Goal: Information Seeking & Learning: Learn about a topic

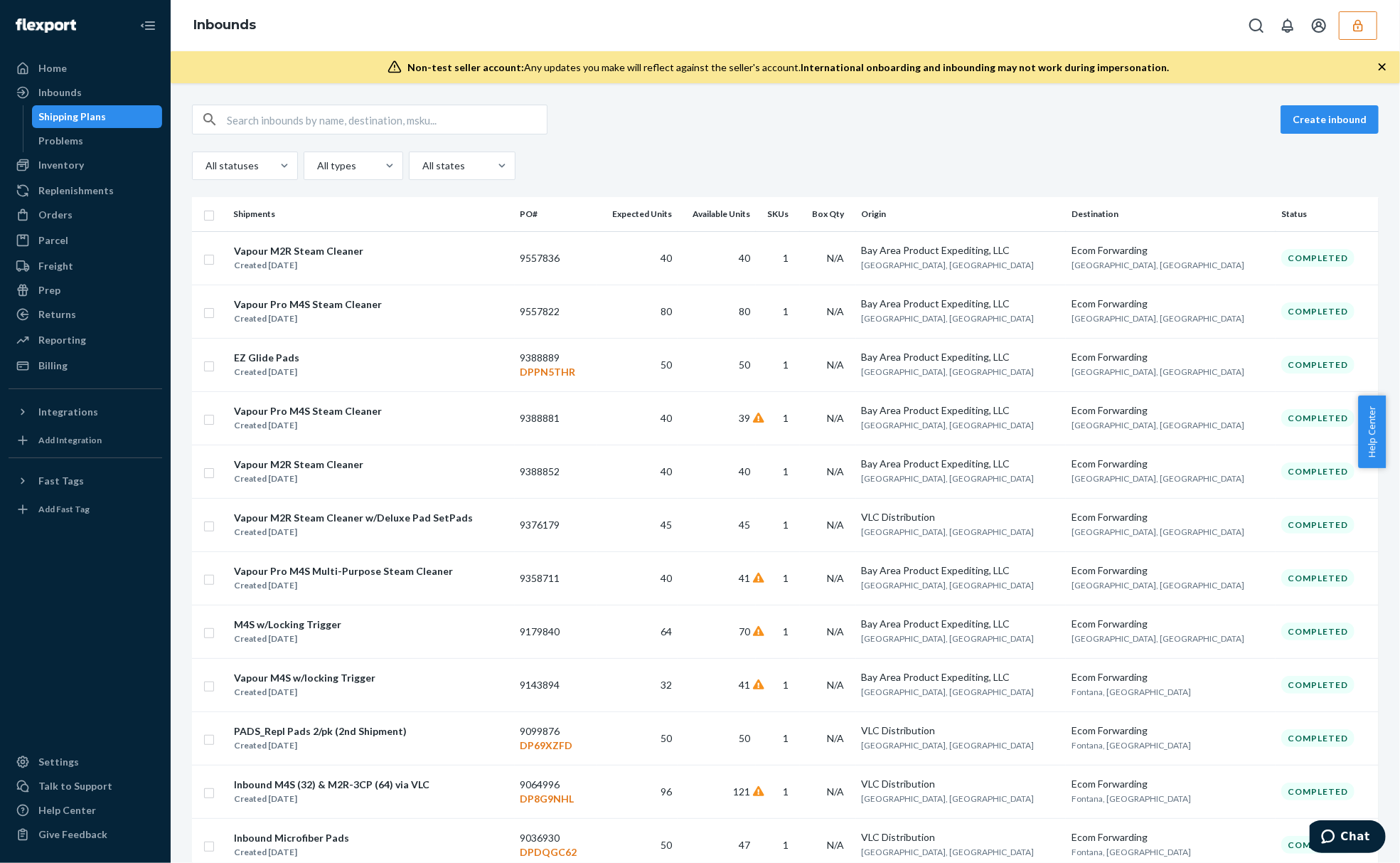
click at [1383, 29] on div "Inbounds" at bounding box center [785, 25] width 1229 height 51
click at [1349, 27] on button "button" at bounding box center [1358, 26] width 38 height 28
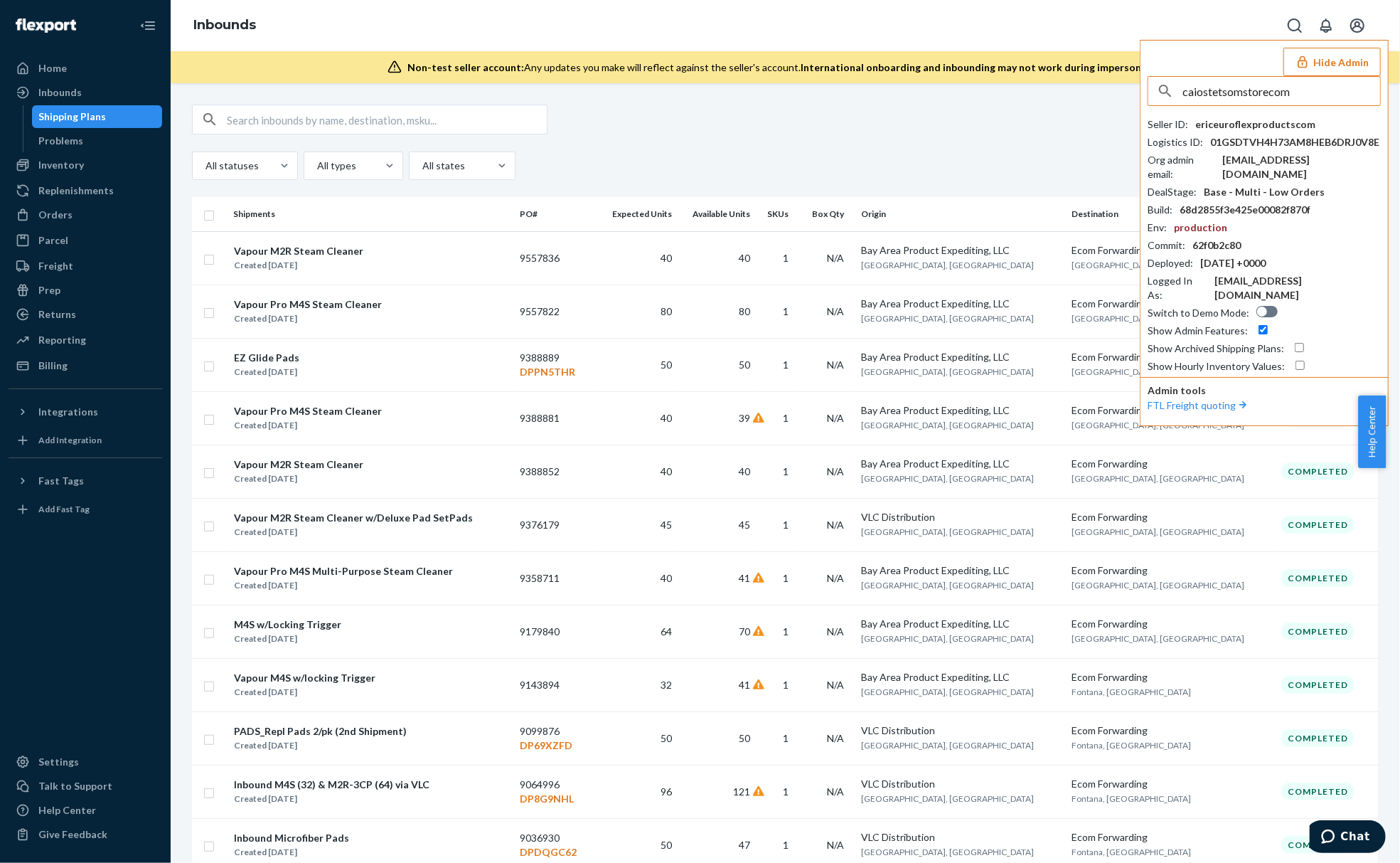
type input "caiostetsomstorecom"
click at [1264, 111] on li "caiostetsomstorecom caio@stetsomstore.com" at bounding box center [1268, 132] width 241 height 43
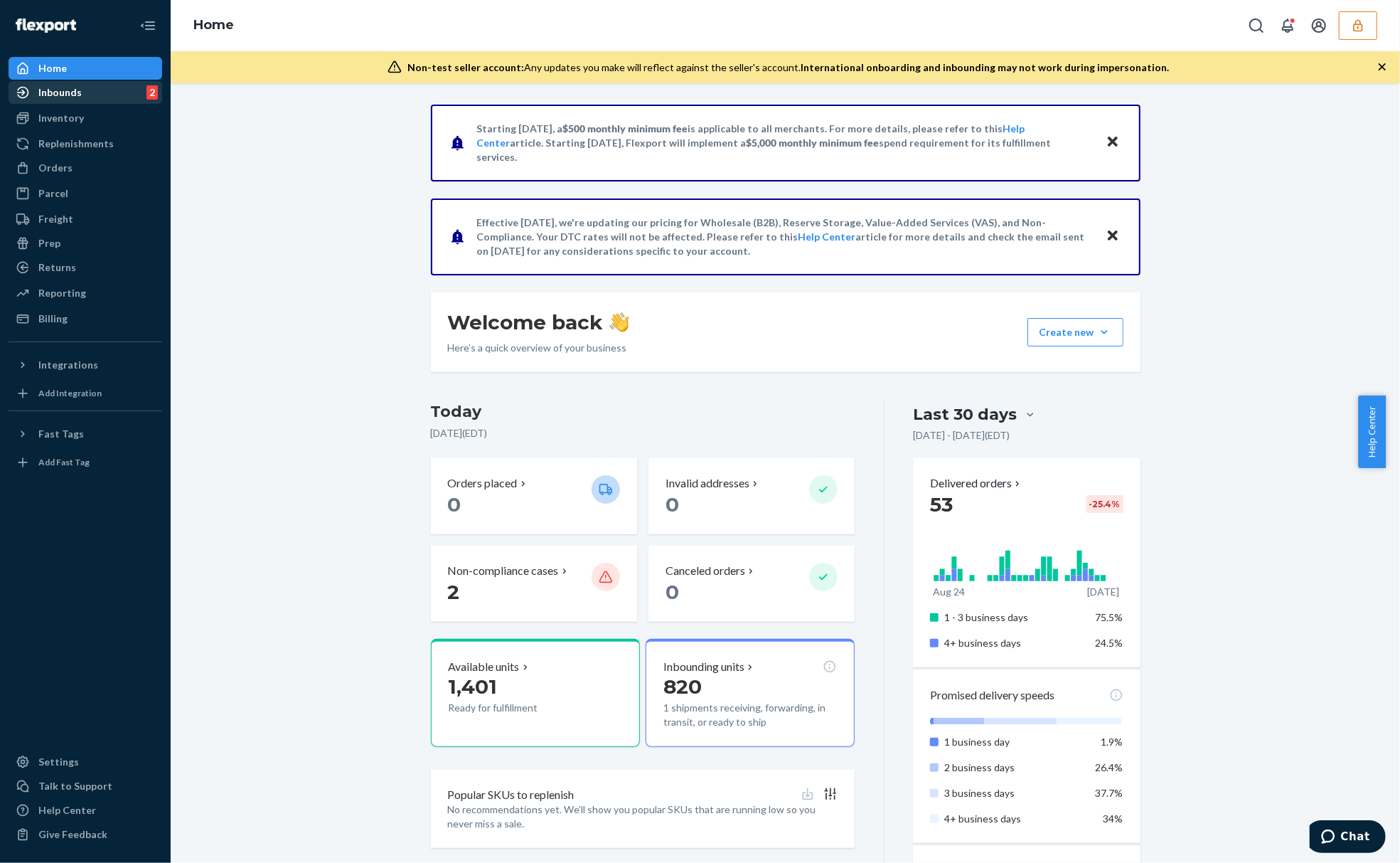
click at [119, 100] on div "Inbounds 2" at bounding box center [85, 92] width 151 height 20
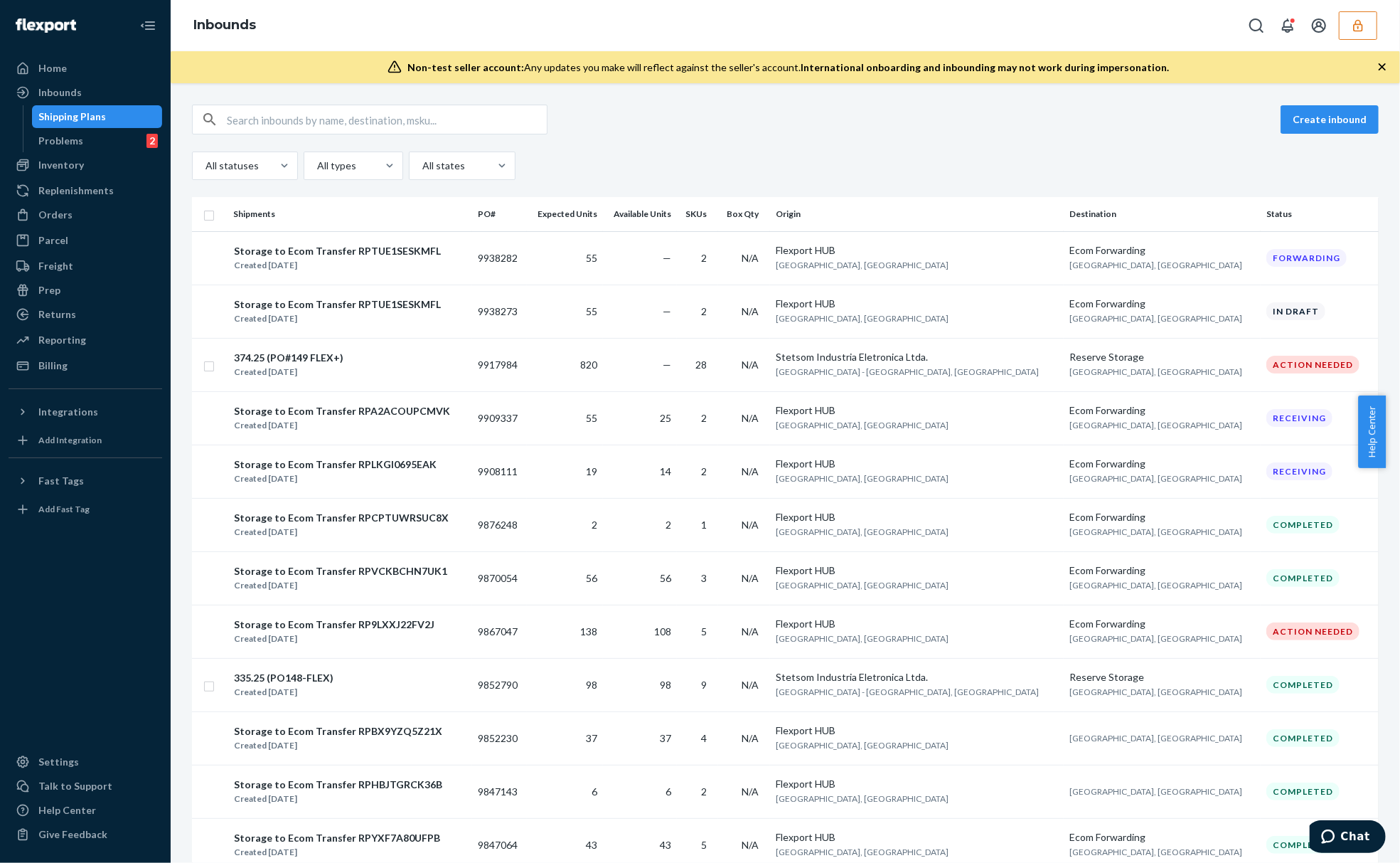
click at [393, 120] on input "text" at bounding box center [386, 119] width 320 height 28
paste input "1228303"
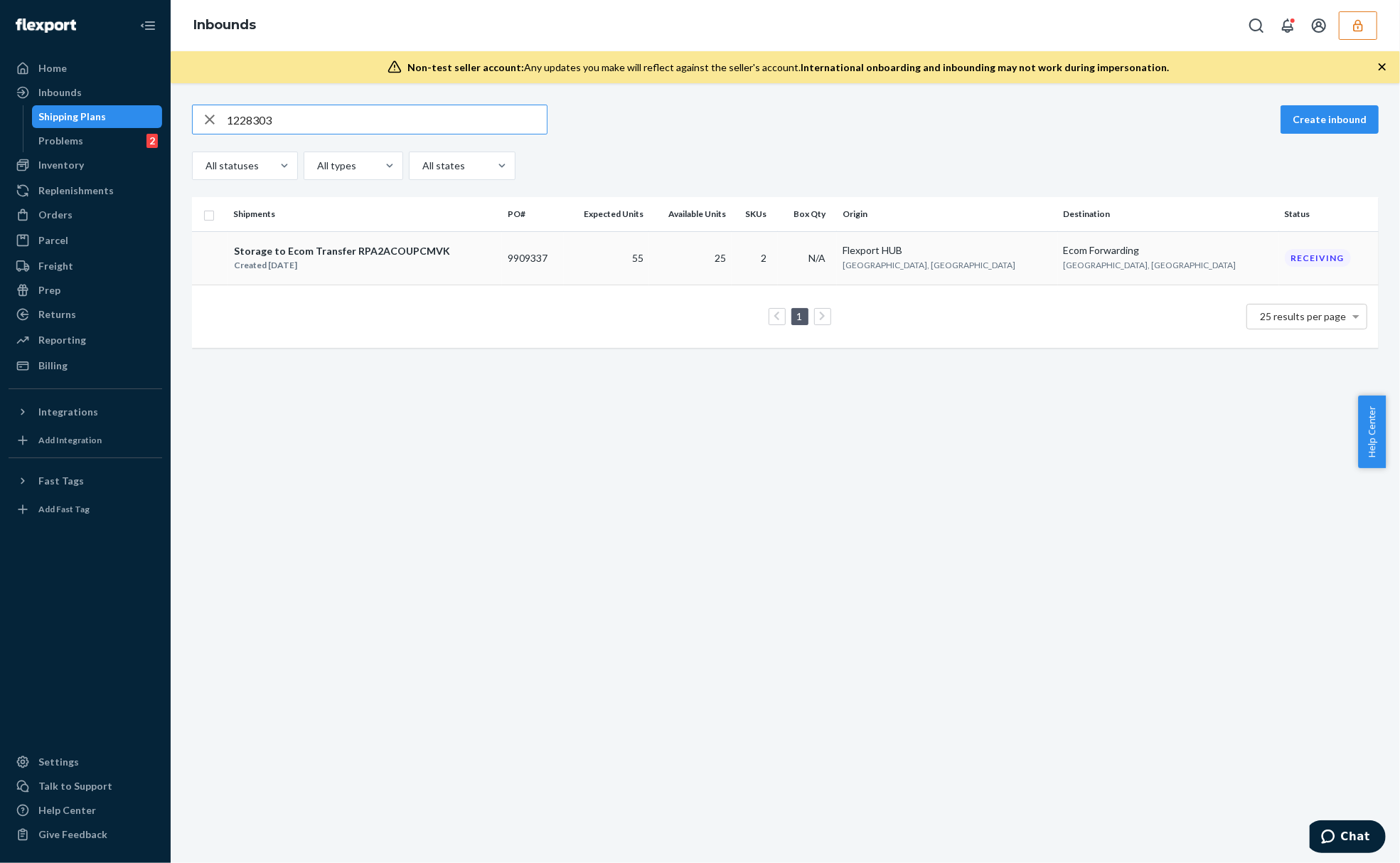
type input "1228303"
click at [778, 263] on td "2" at bounding box center [754, 257] width 46 height 53
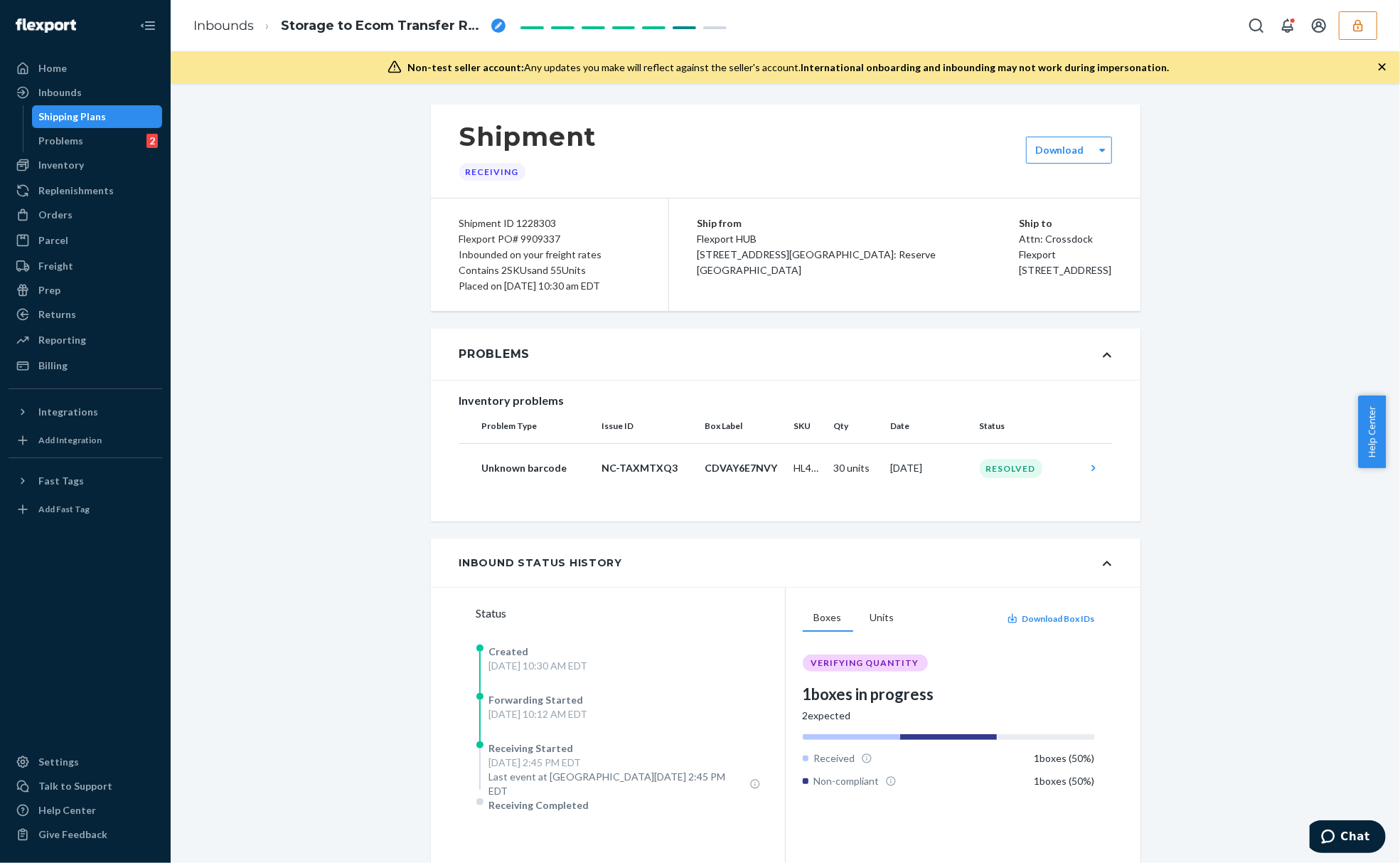
scroll to position [370, 0]
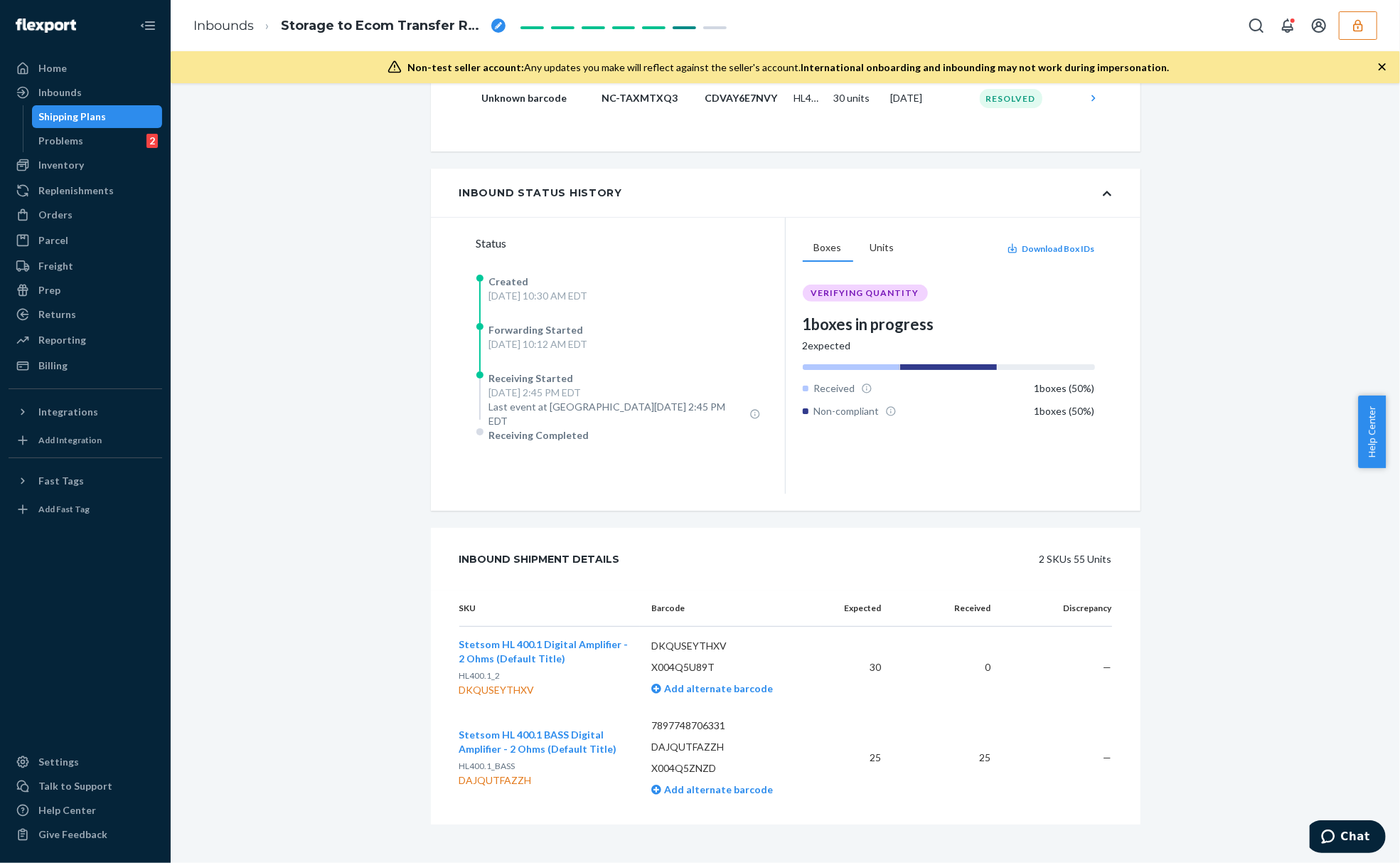
drag, startPoint x: 585, startPoint y: 635, endPoint x: 533, endPoint y: 635, distance: 52.0
click at [533, 638] on span "Stetsom HL 400.1 Digital Amplifier - 2 Ohms (Default Title)" at bounding box center [544, 651] width 169 height 27
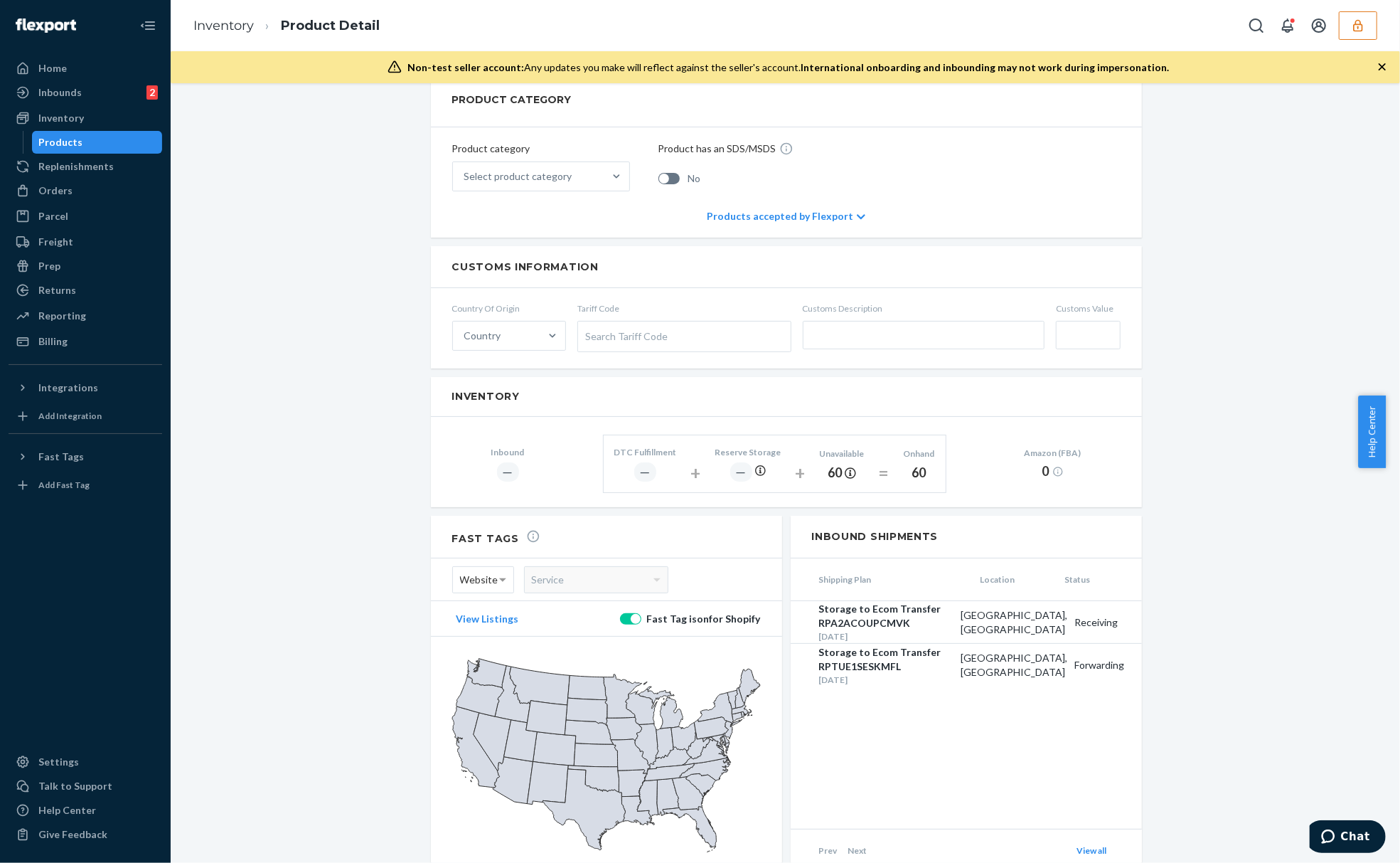
scroll to position [639, 0]
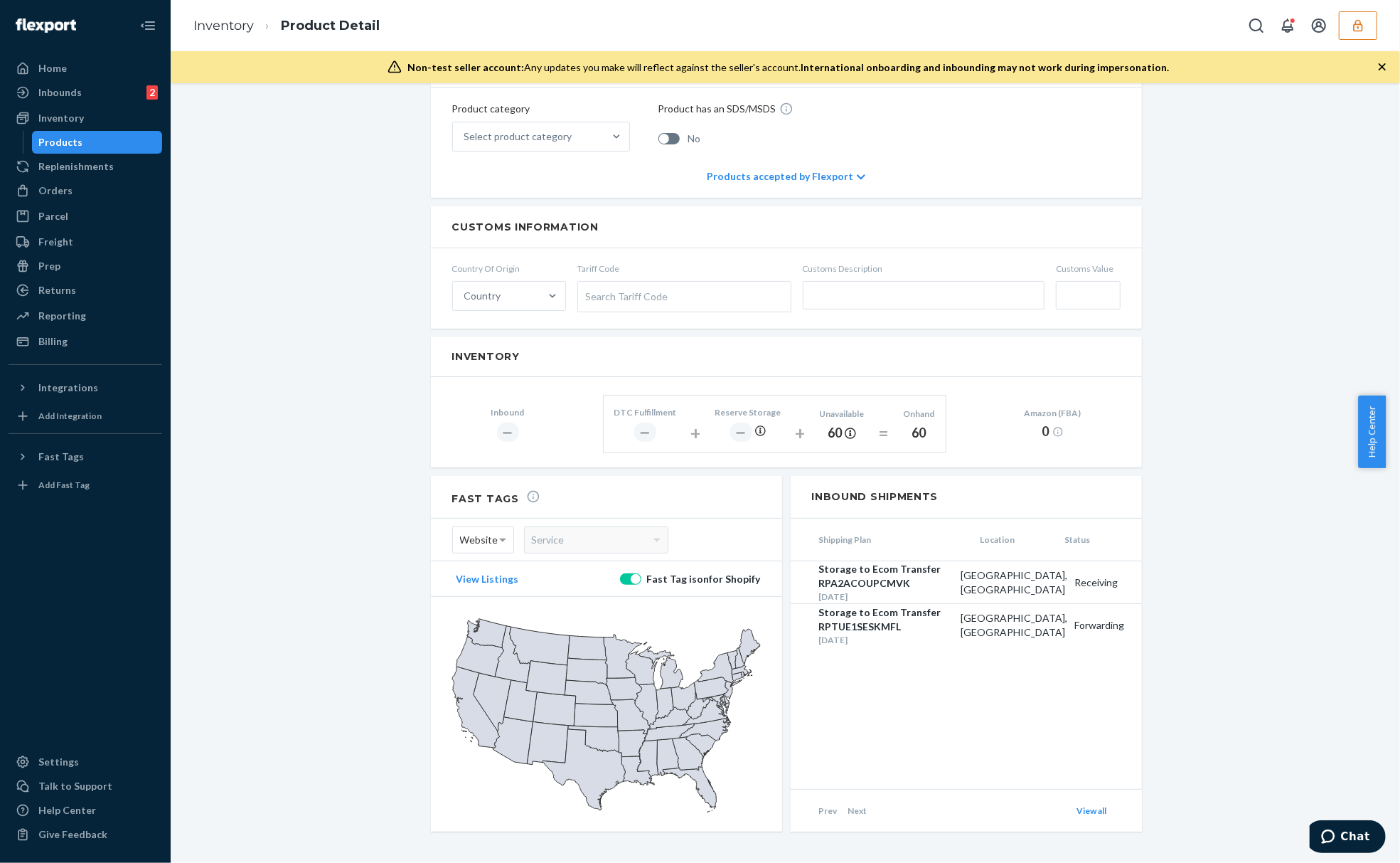
click at [1329, 579] on div "Stetsom HL 400.1 Digital Amplifier - 2 Ohms (Default Title) Actions Hide Create…" at bounding box center [785, 170] width 1208 height 1408
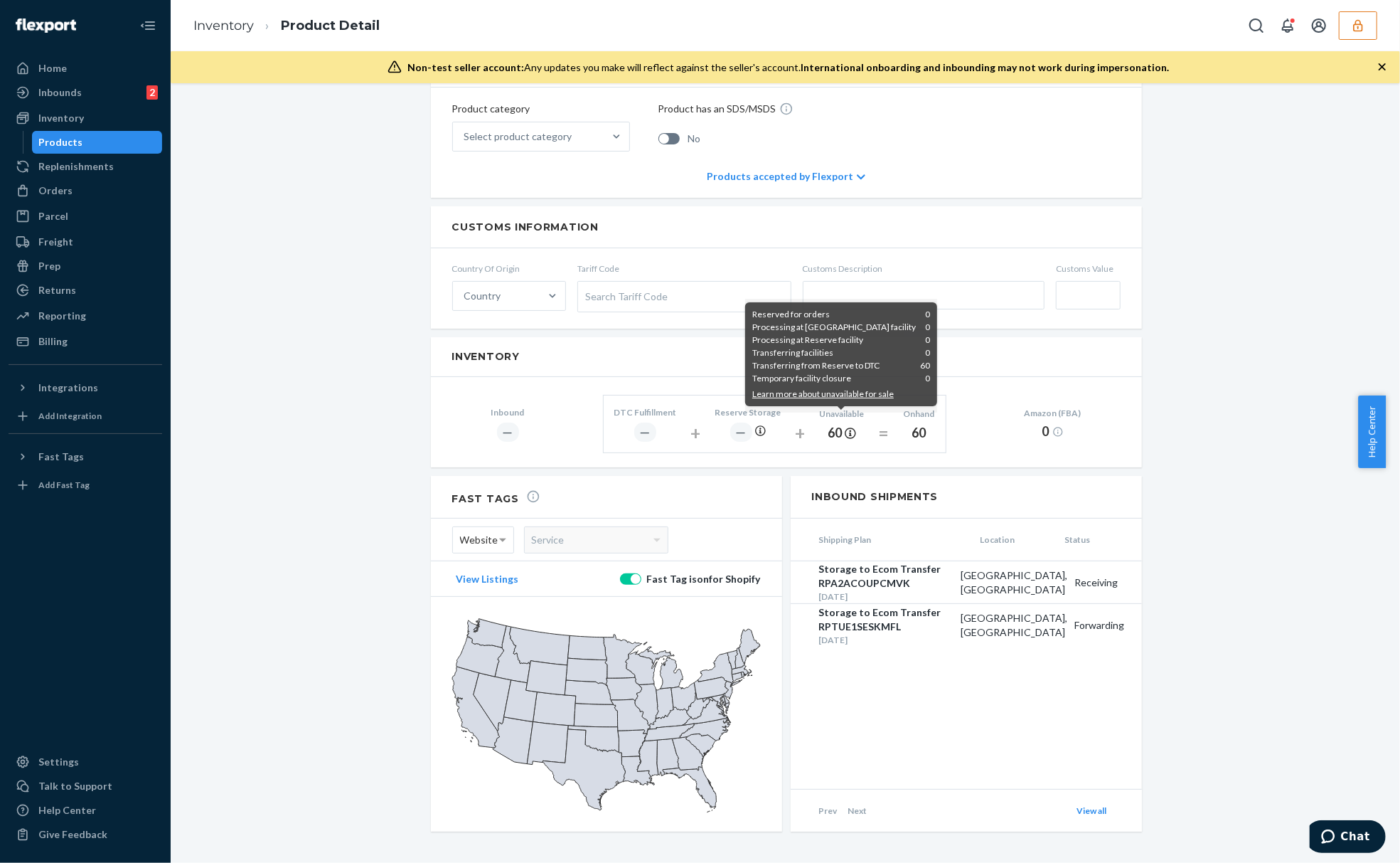
click at [837, 362] on div "Transferring from Reserve to DTC 60" at bounding box center [840, 365] width 177 height 12
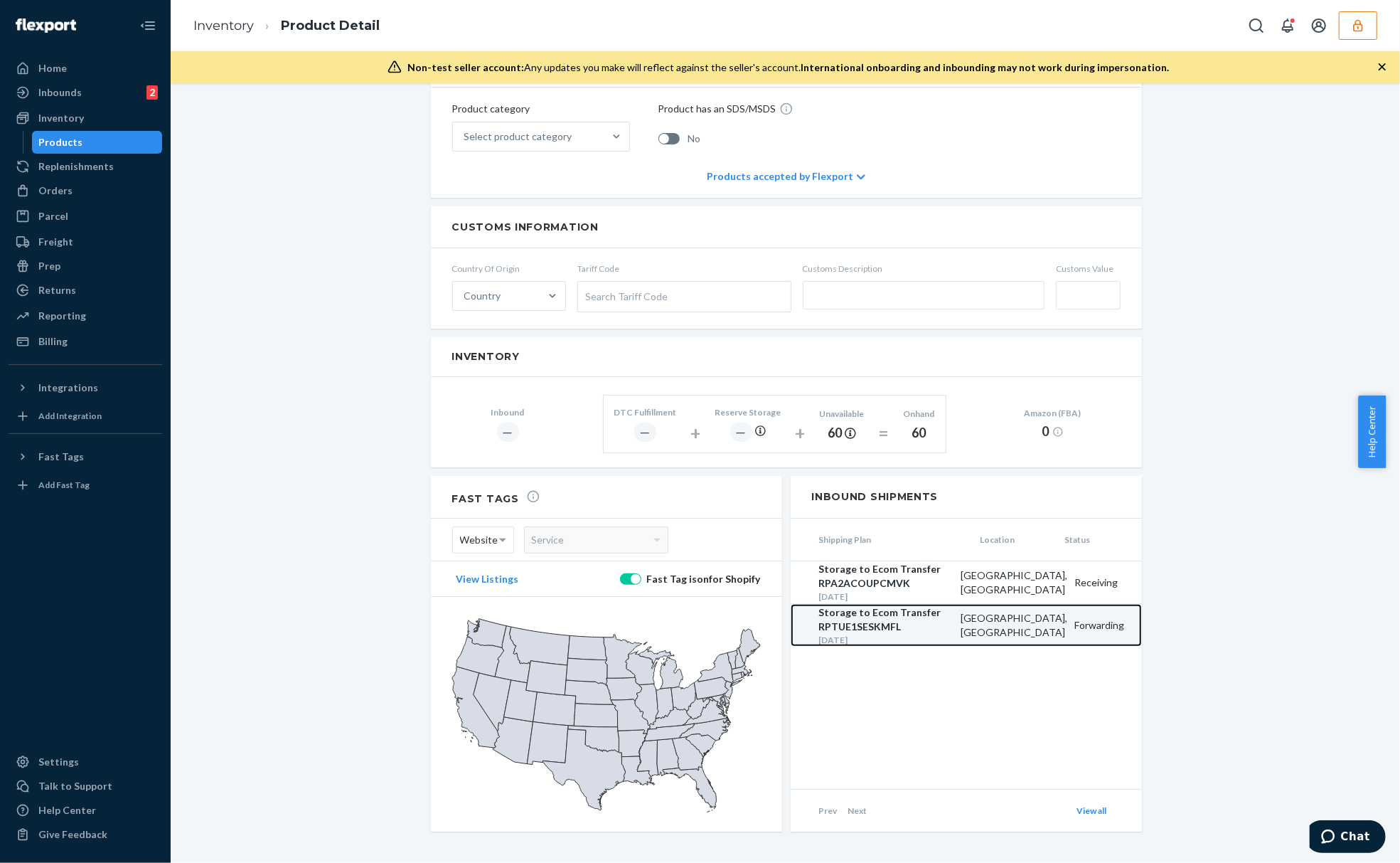
click at [858, 613] on div "Storage to Ecom Transfer RPTUE1SESKMFL" at bounding box center [885, 620] width 134 height 28
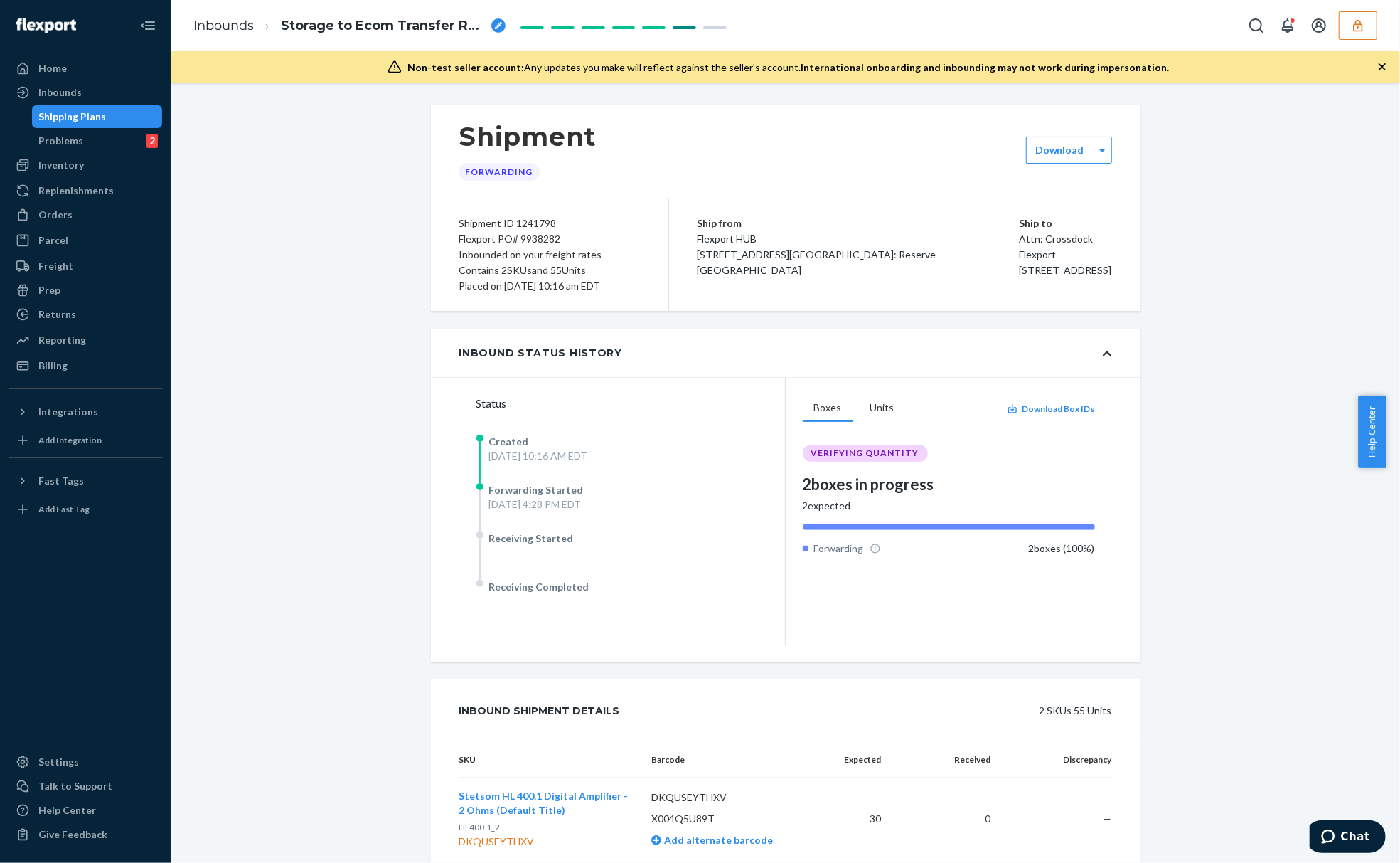
scroll to position [160, 0]
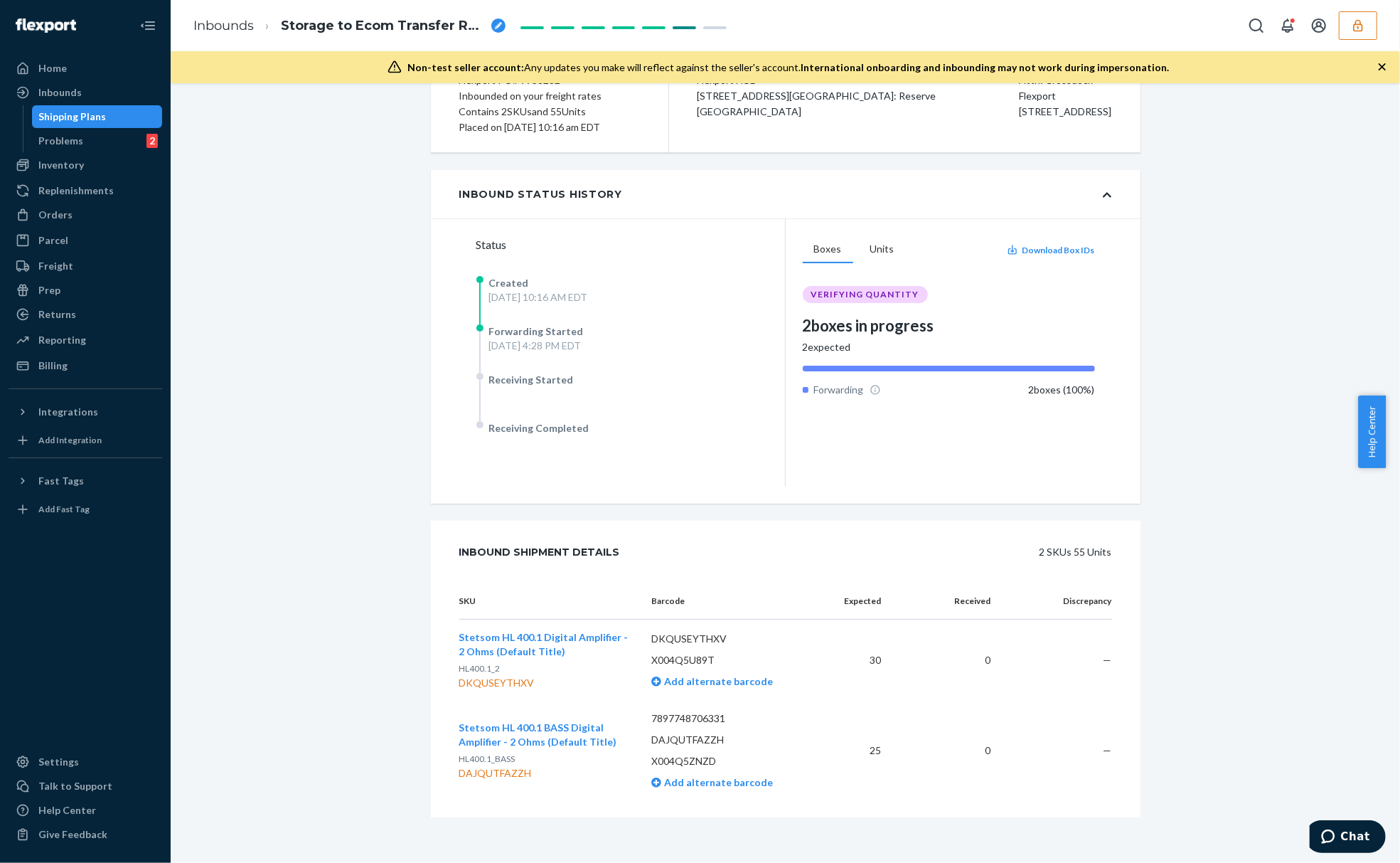
click at [914, 649] on td "0" at bounding box center [946, 661] width 109 height 82
drag, startPoint x: 874, startPoint y: 659, endPoint x: 862, endPoint y: 664, distance: 13.0
click at [862, 664] on td "30" at bounding box center [856, 661] width 71 height 82
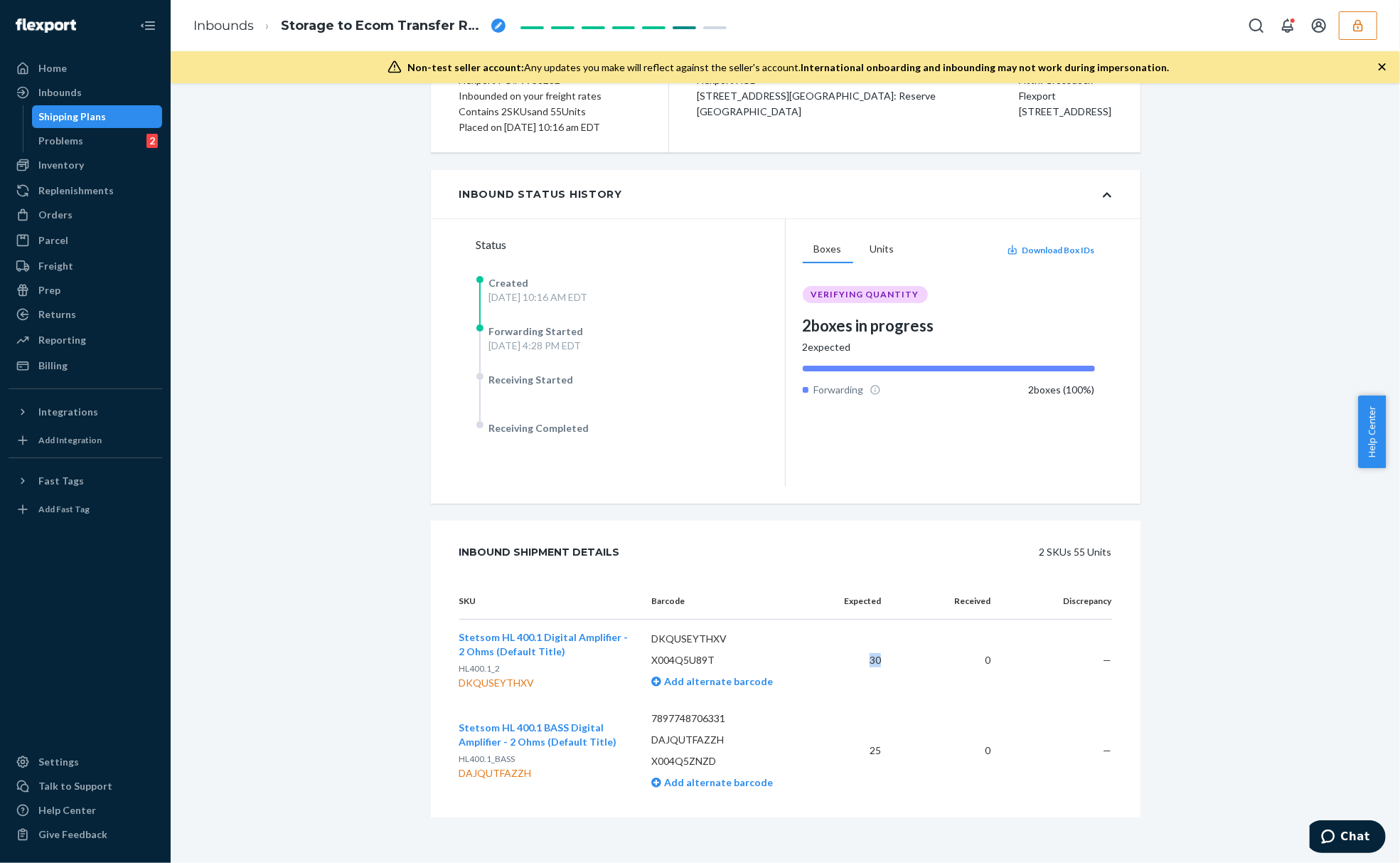
click at [860, 664] on td "30" at bounding box center [856, 661] width 71 height 82
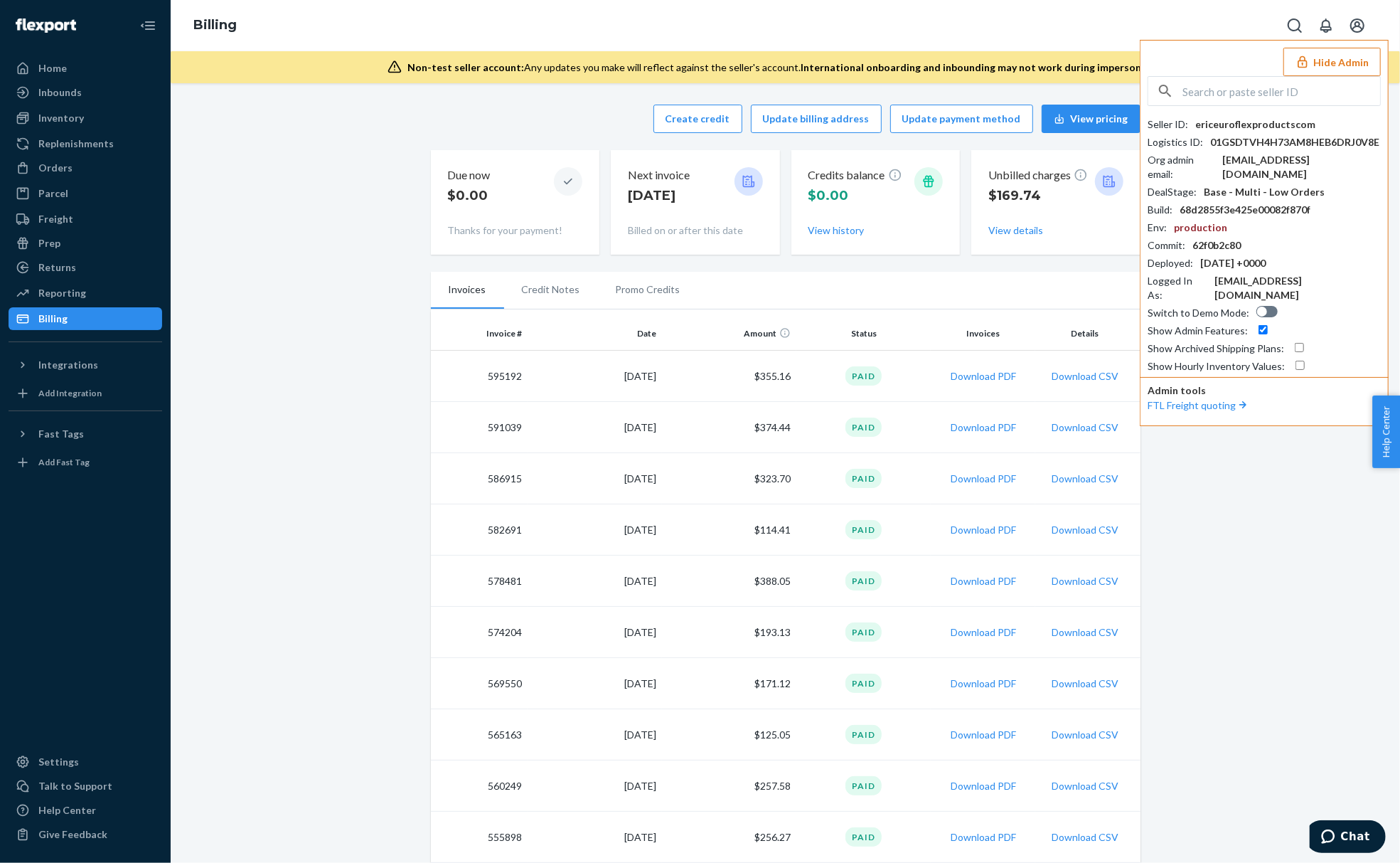
click at [1263, 94] on input "text" at bounding box center [1281, 91] width 197 height 28
paste input "maxeltonpepplecom"
type input "maxeltonpepplecom"
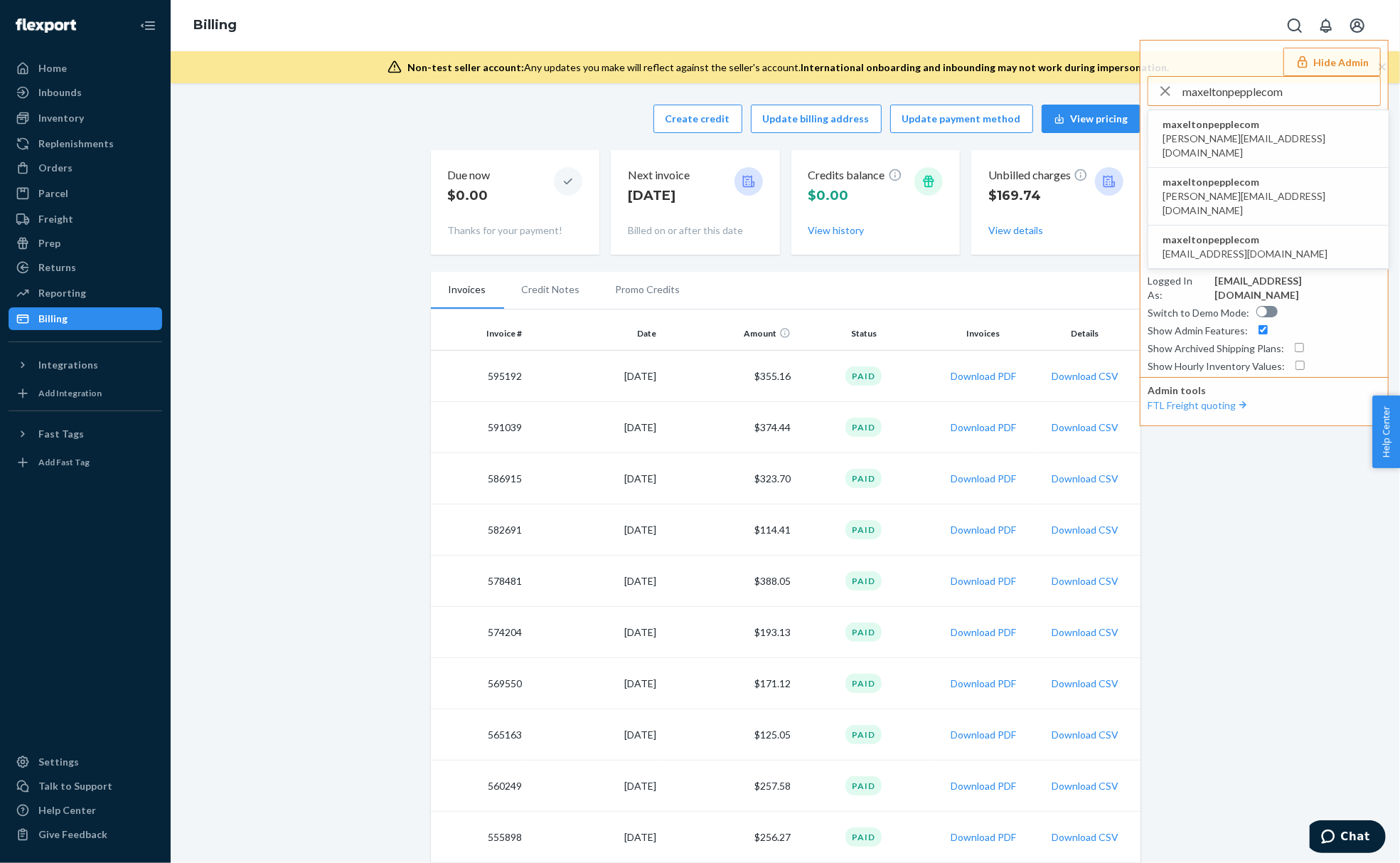
click at [1252, 129] on span "maxeltonpepplecom" at bounding box center [1268, 124] width 212 height 14
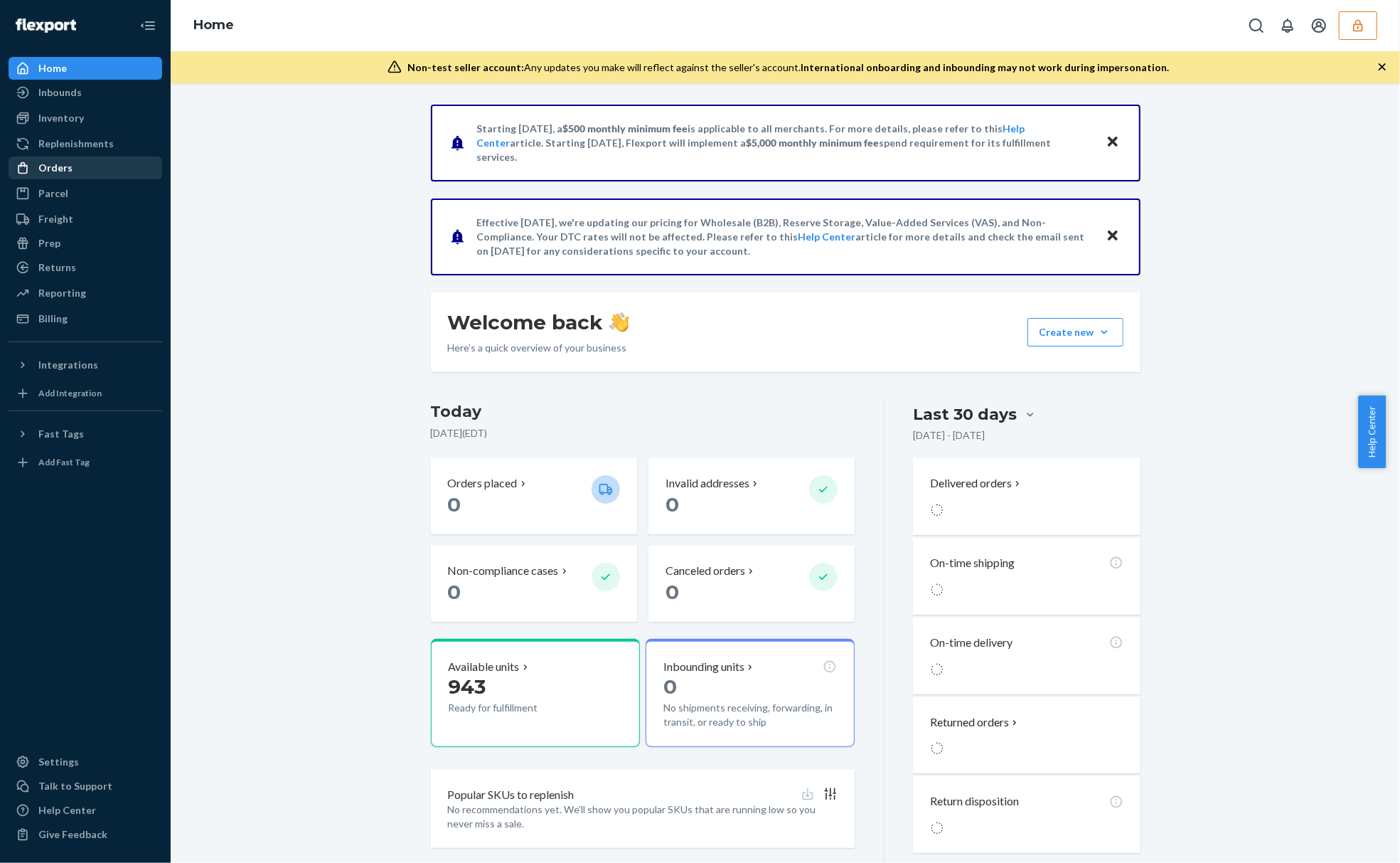
click at [91, 160] on div "Orders" at bounding box center [85, 168] width 151 height 20
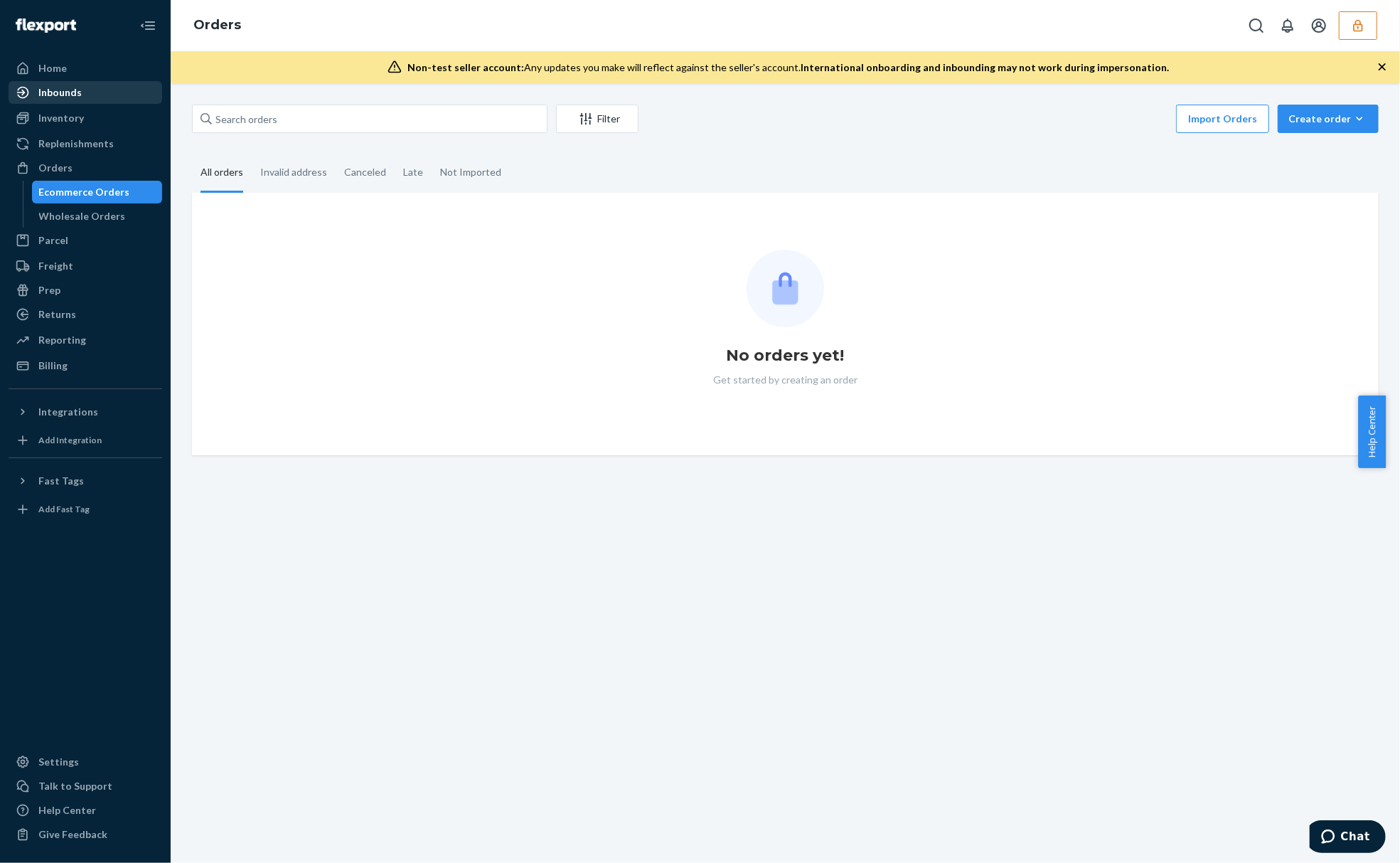
click at [114, 95] on div "Inbounds" at bounding box center [85, 92] width 151 height 20
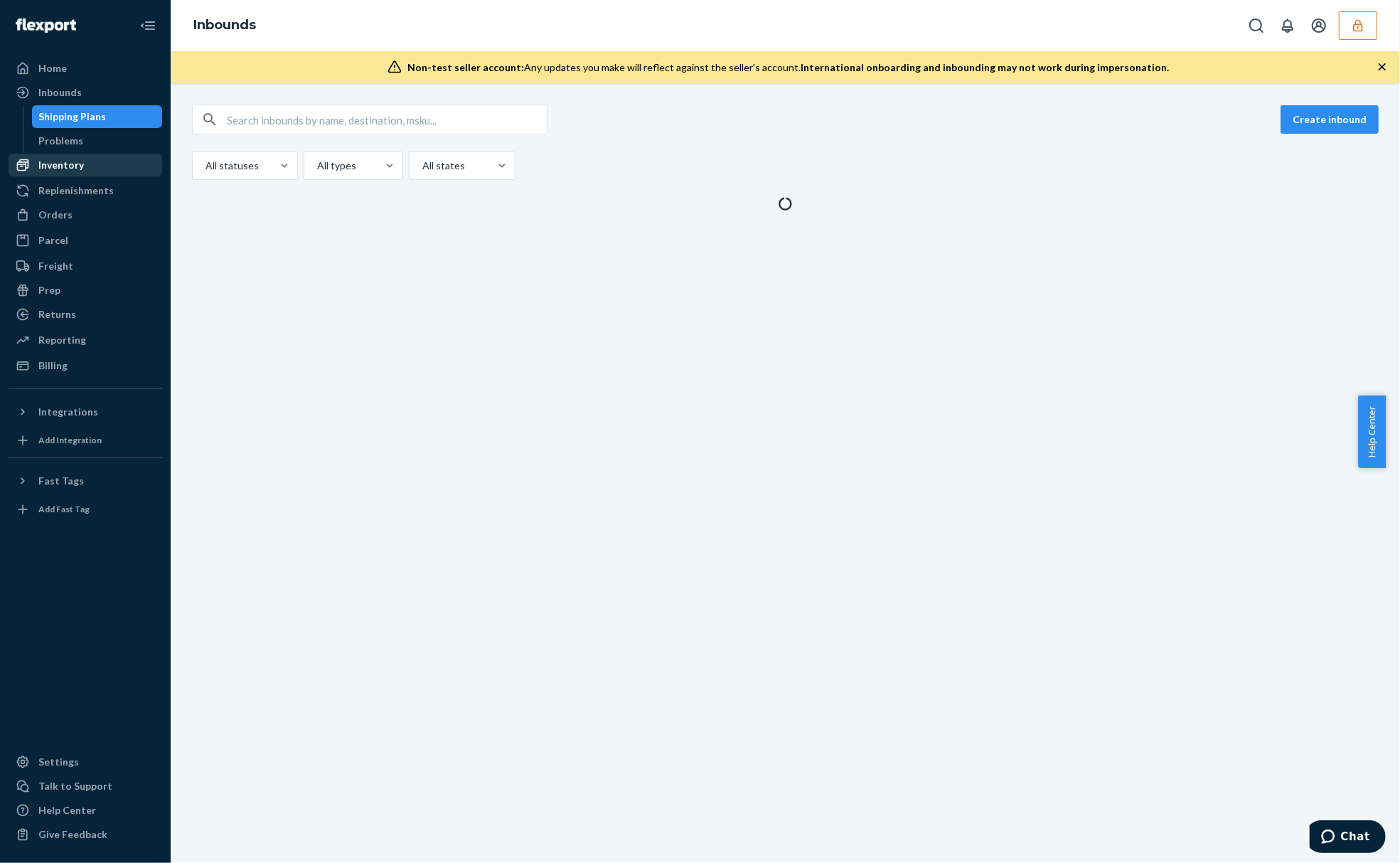
click at [132, 157] on div "Inventory" at bounding box center [85, 165] width 151 height 20
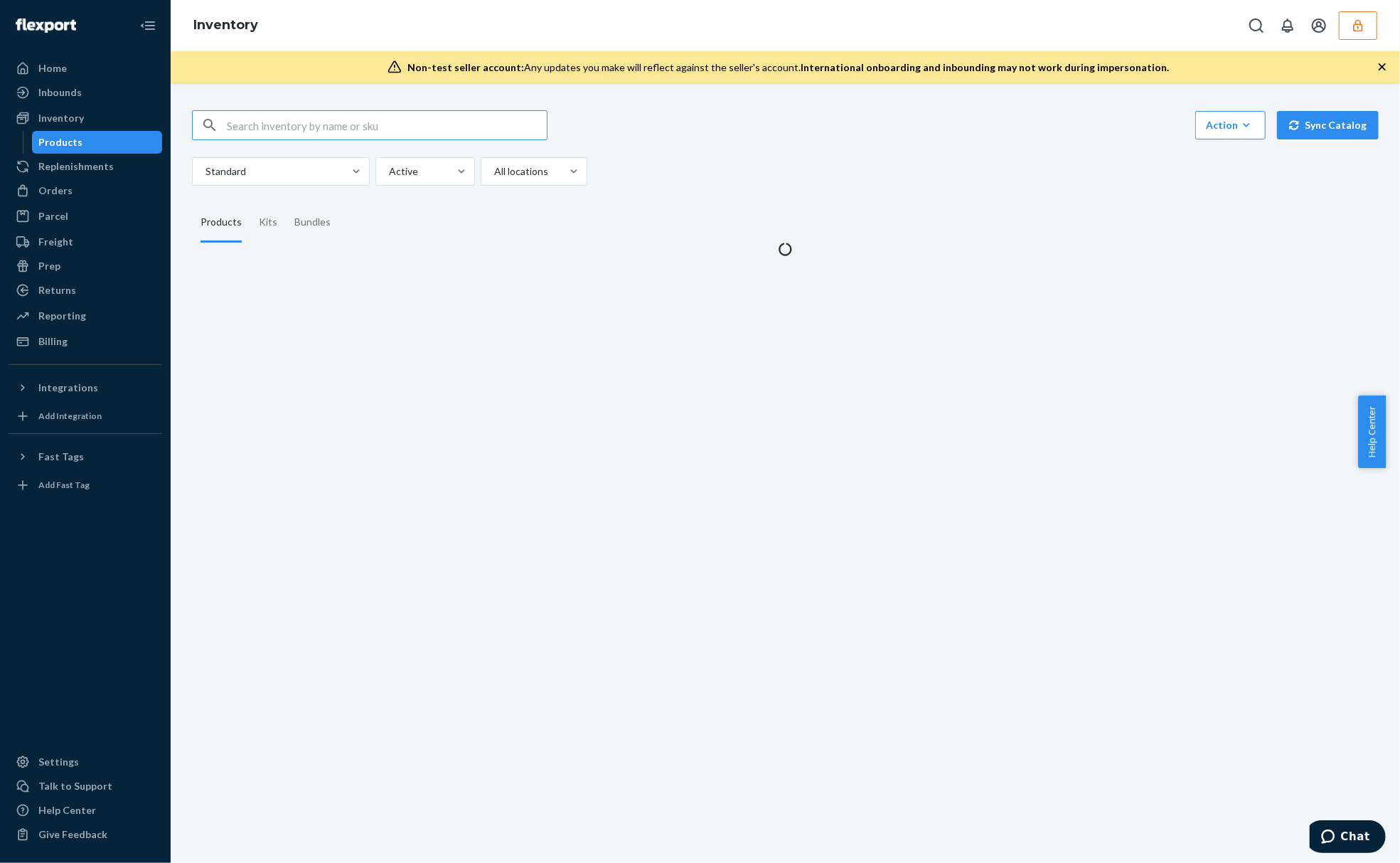
click at [336, 114] on input "text" at bounding box center [386, 125] width 320 height 28
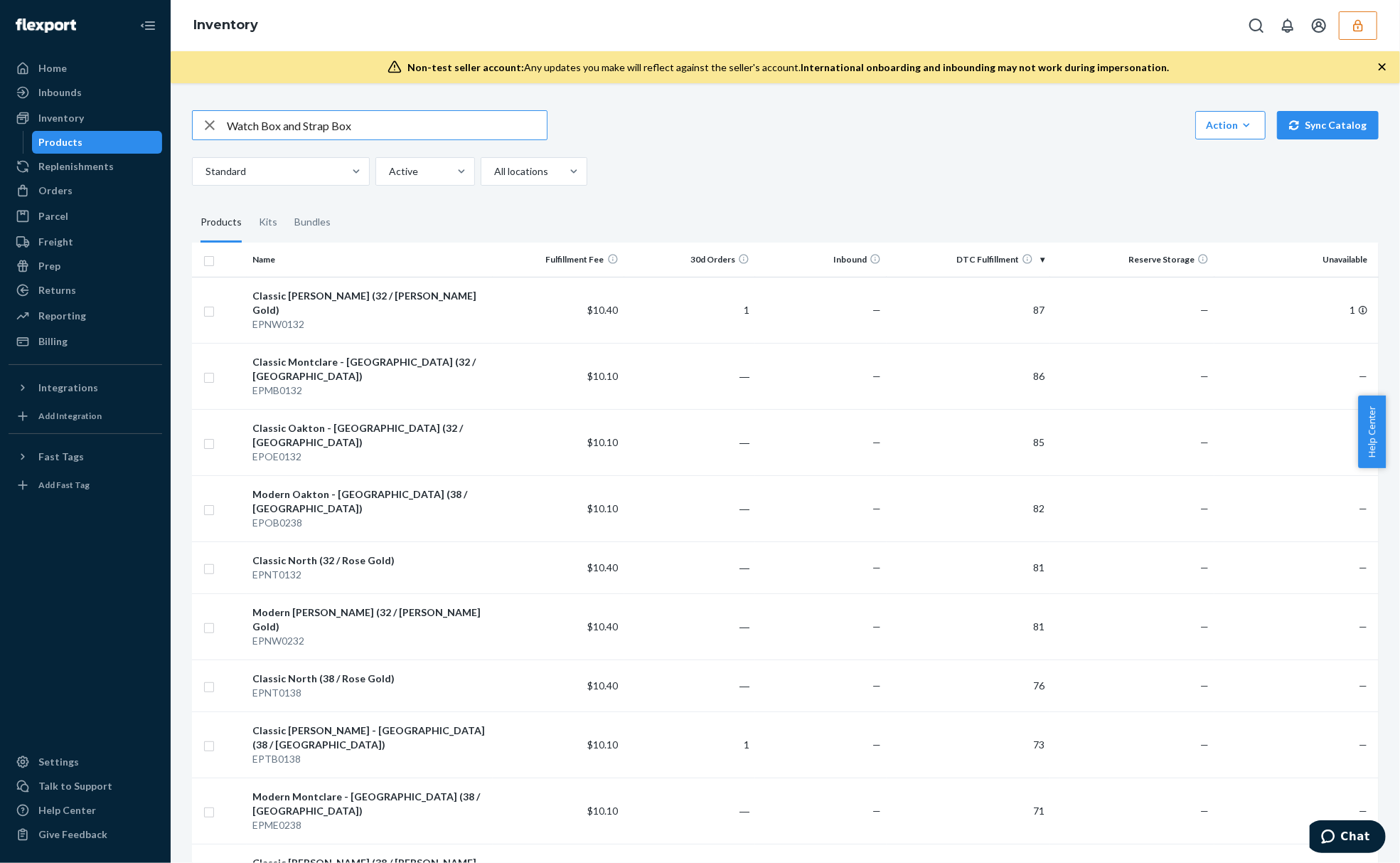
click at [394, 117] on input "Watch Box and Strap Box" at bounding box center [386, 125] width 320 height 28
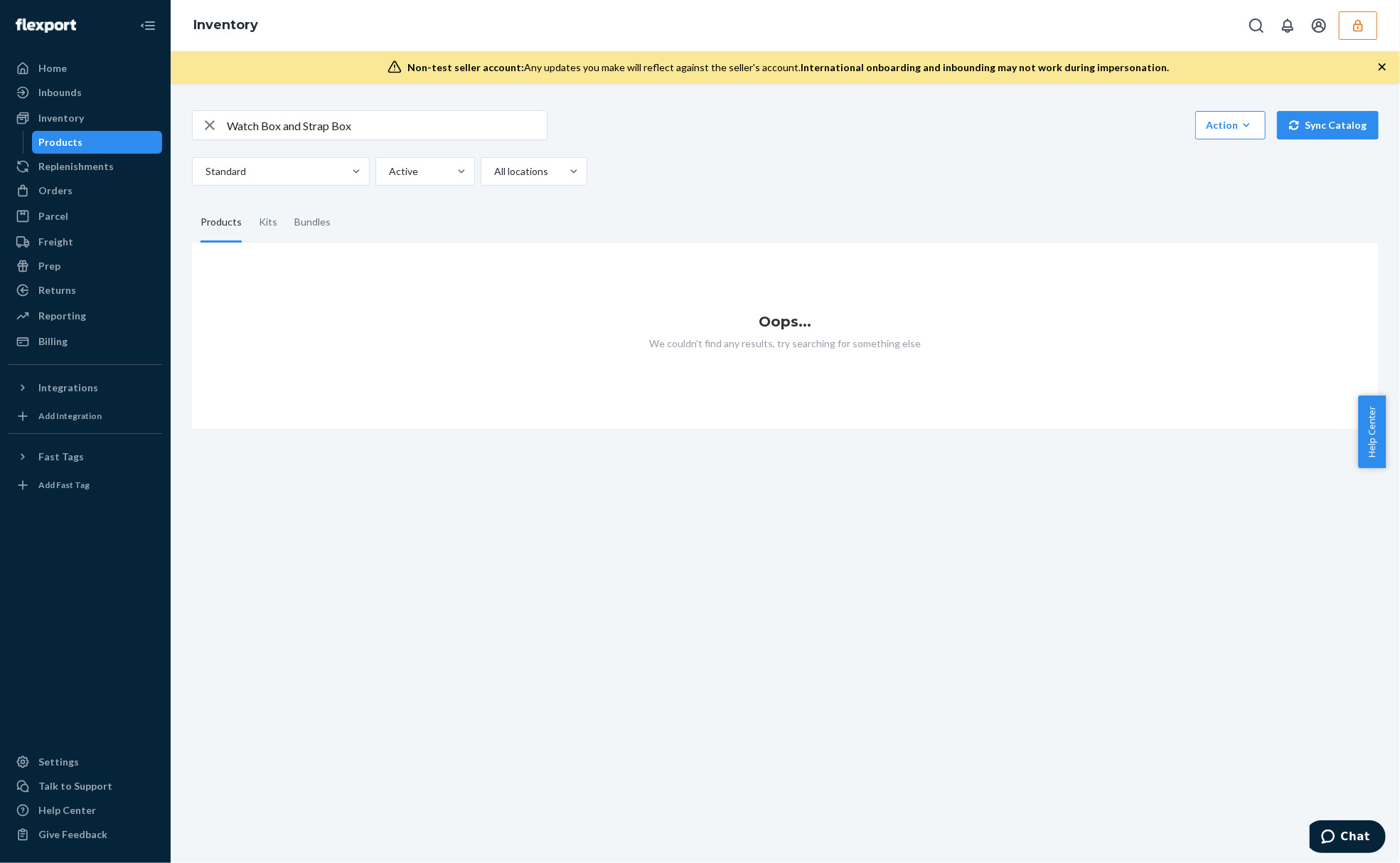
click at [291, 115] on input "Watch Box and Strap Box" at bounding box center [386, 125] width 320 height 28
paste input "EPMB0132"
type input "EPMB0132"
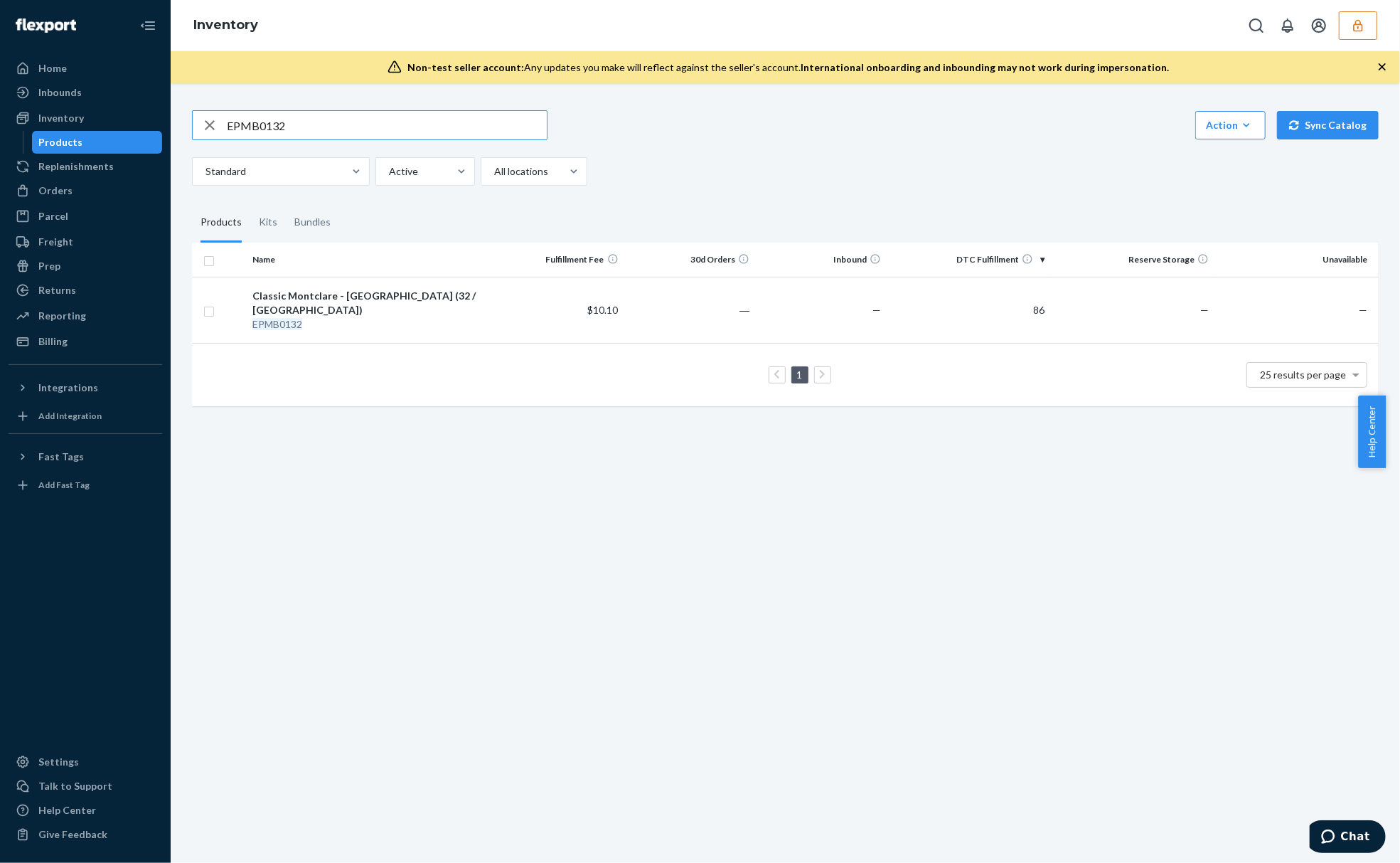
click at [331, 126] on input "EPMB0132" at bounding box center [386, 125] width 320 height 28
click at [464, 299] on div "Classic Montclare - Bucktown (32 / Bucktown)" at bounding box center [370, 303] width 235 height 28
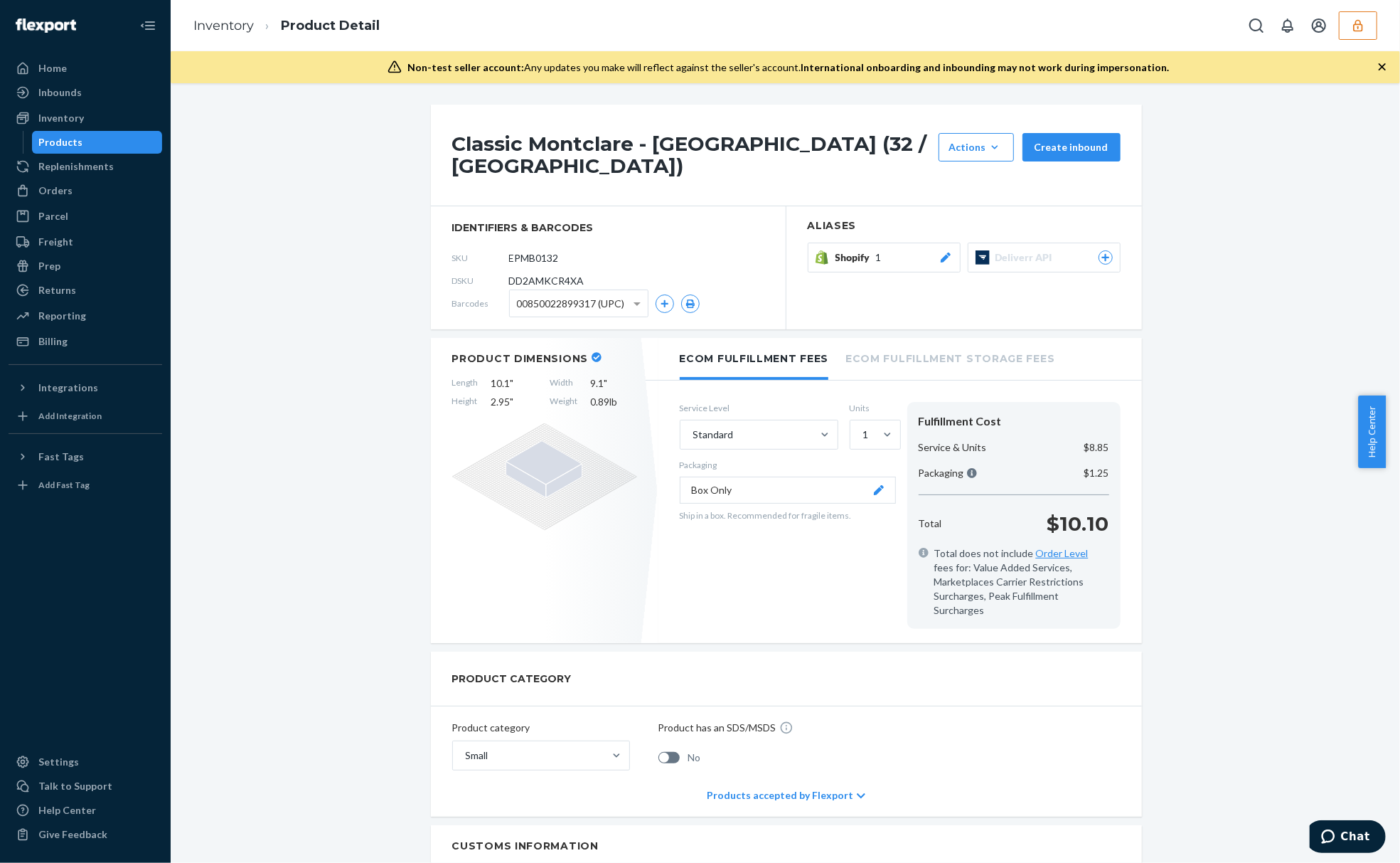
drag, startPoint x: 168, startPoint y: 260, endPoint x: 221, endPoint y: 152, distance: 120.3
click at [169, 260] on div "Home Inbounds Shipping Plans Problems Inventory Products Replenishments Orders …" at bounding box center [85, 432] width 171 height 863
click at [254, 28] on li "Product Detail" at bounding box center [316, 26] width 126 height 19
click at [237, 27] on link "Inventory" at bounding box center [223, 25] width 61 height 16
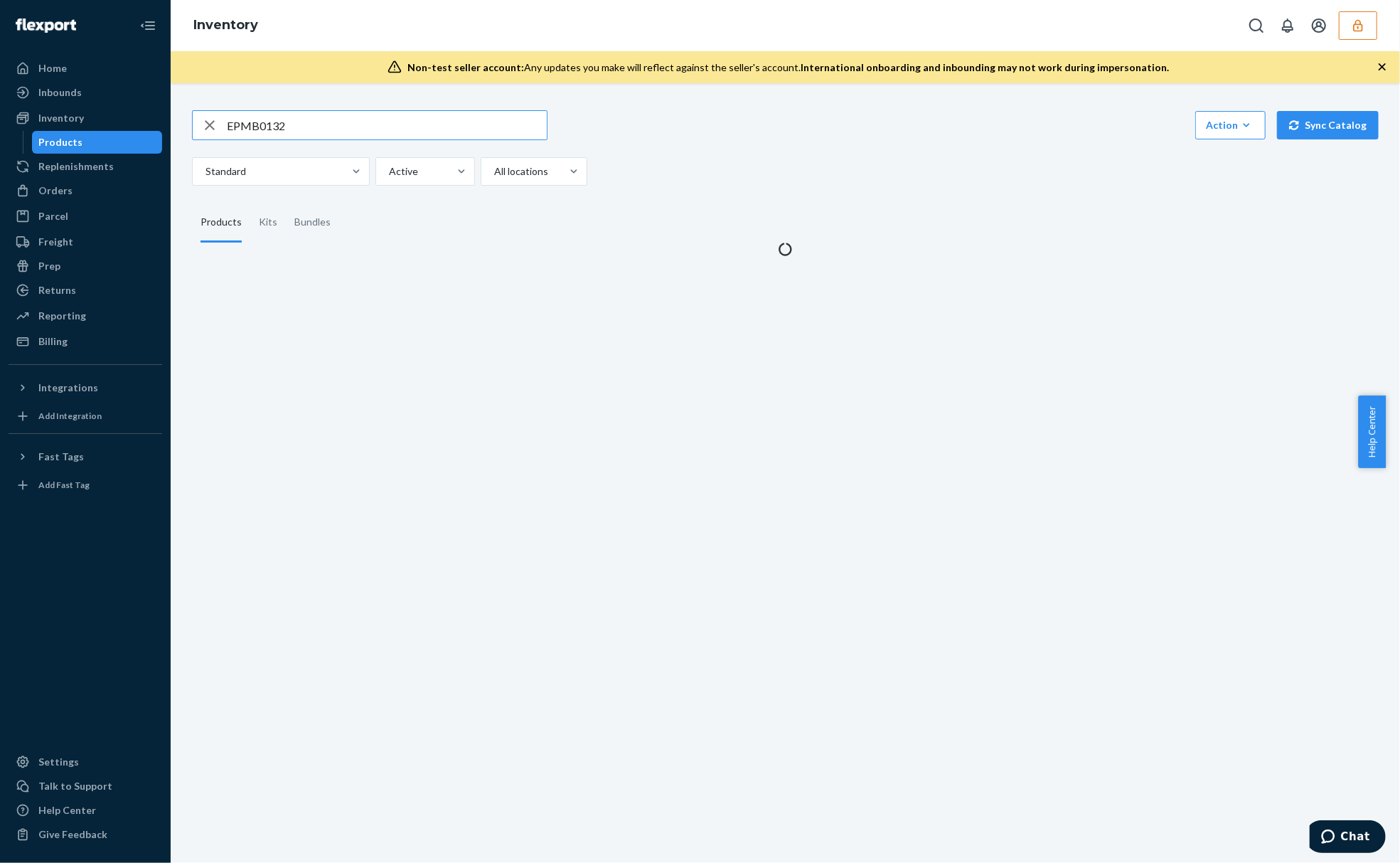
click at [426, 138] on input "EPMB0132" at bounding box center [386, 125] width 320 height 28
type input "EPSB02"
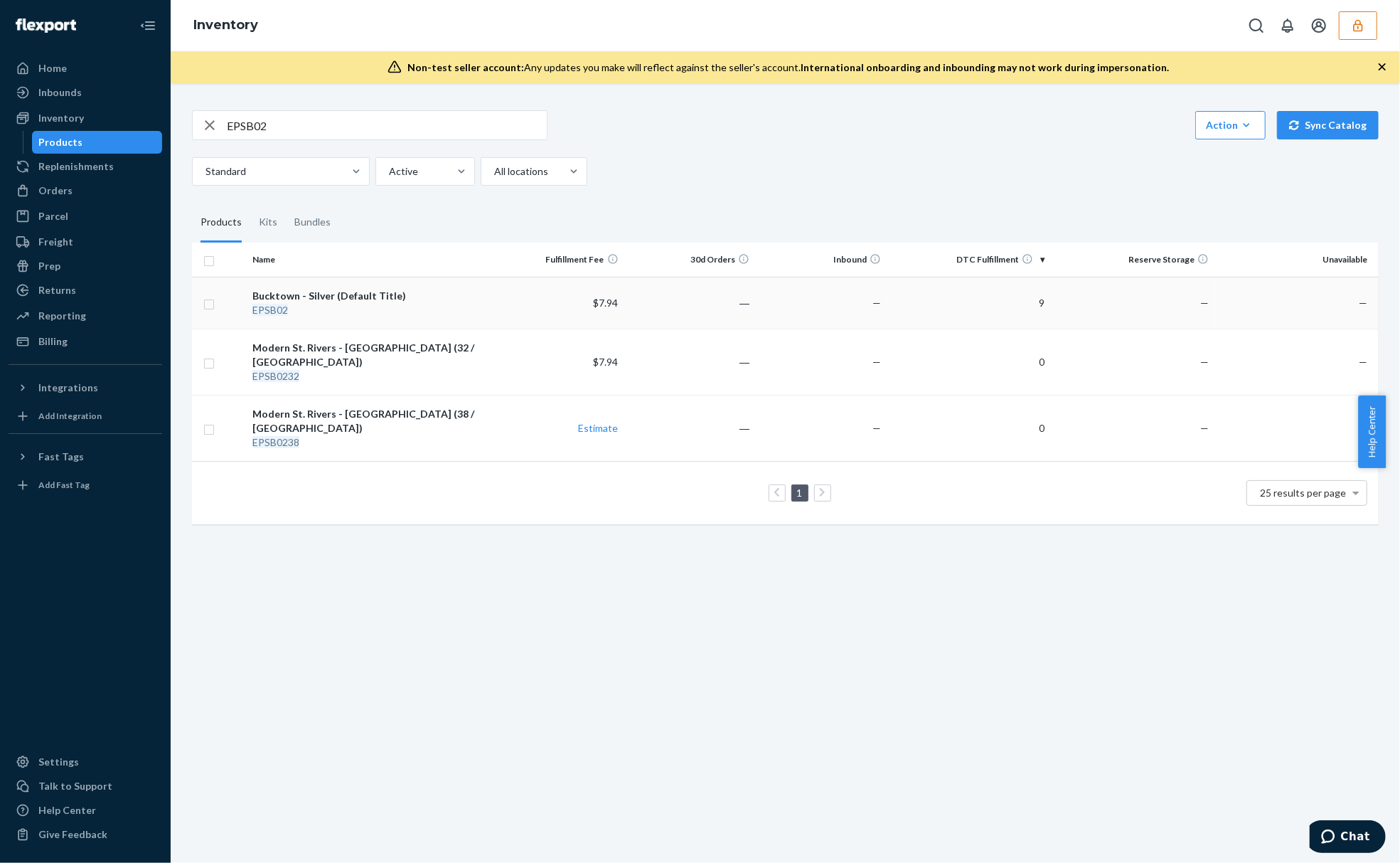
click at [358, 304] on div "EPSB02" at bounding box center [370, 310] width 235 height 14
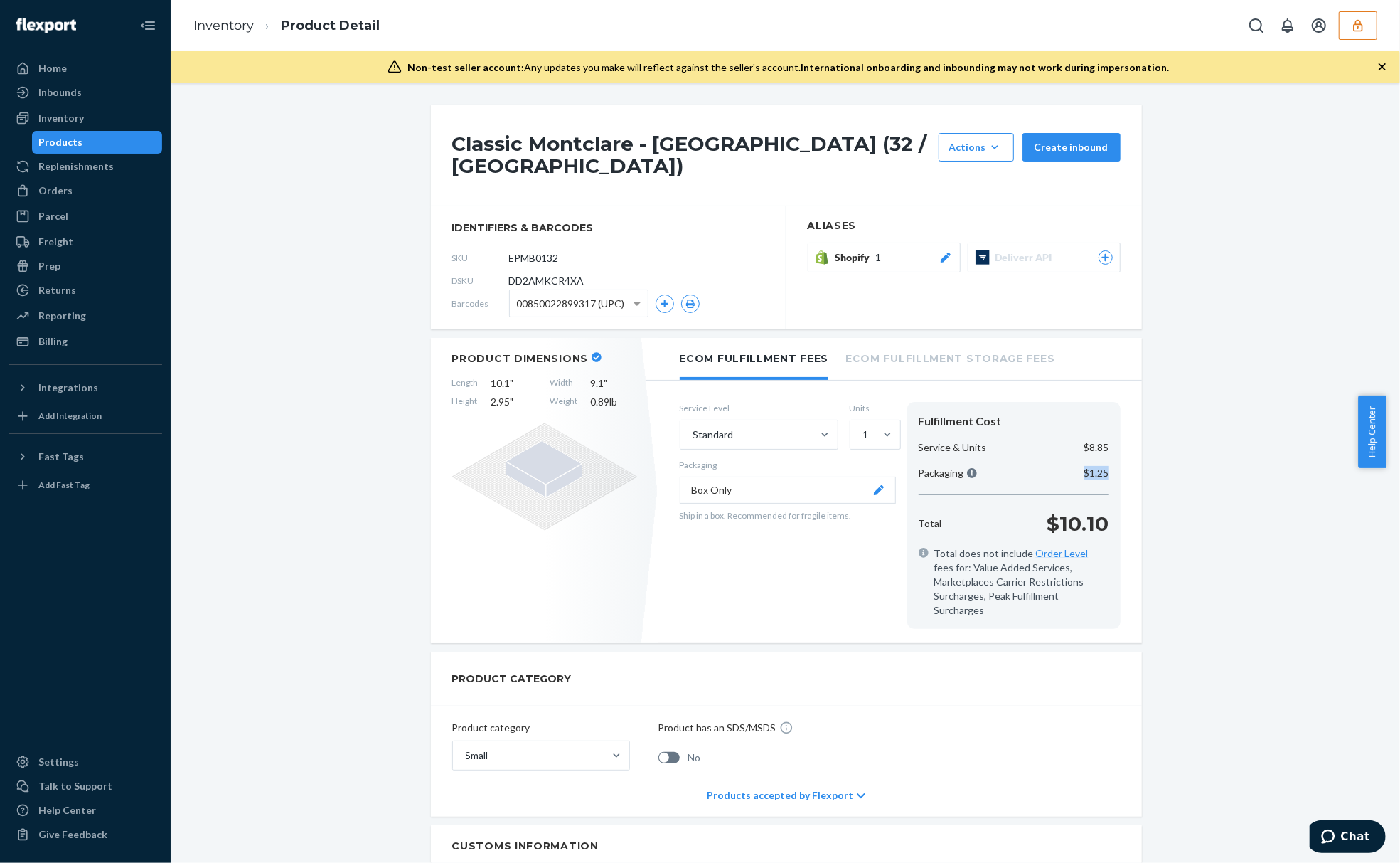
drag, startPoint x: 1104, startPoint y: 454, endPoint x: 987, endPoint y: 461, distance: 117.2
click at [999, 466] on div "Packaging $1.25" at bounding box center [1014, 472] width 202 height 14
click at [1084, 466] on p "$1.25" at bounding box center [1097, 472] width 25 height 14
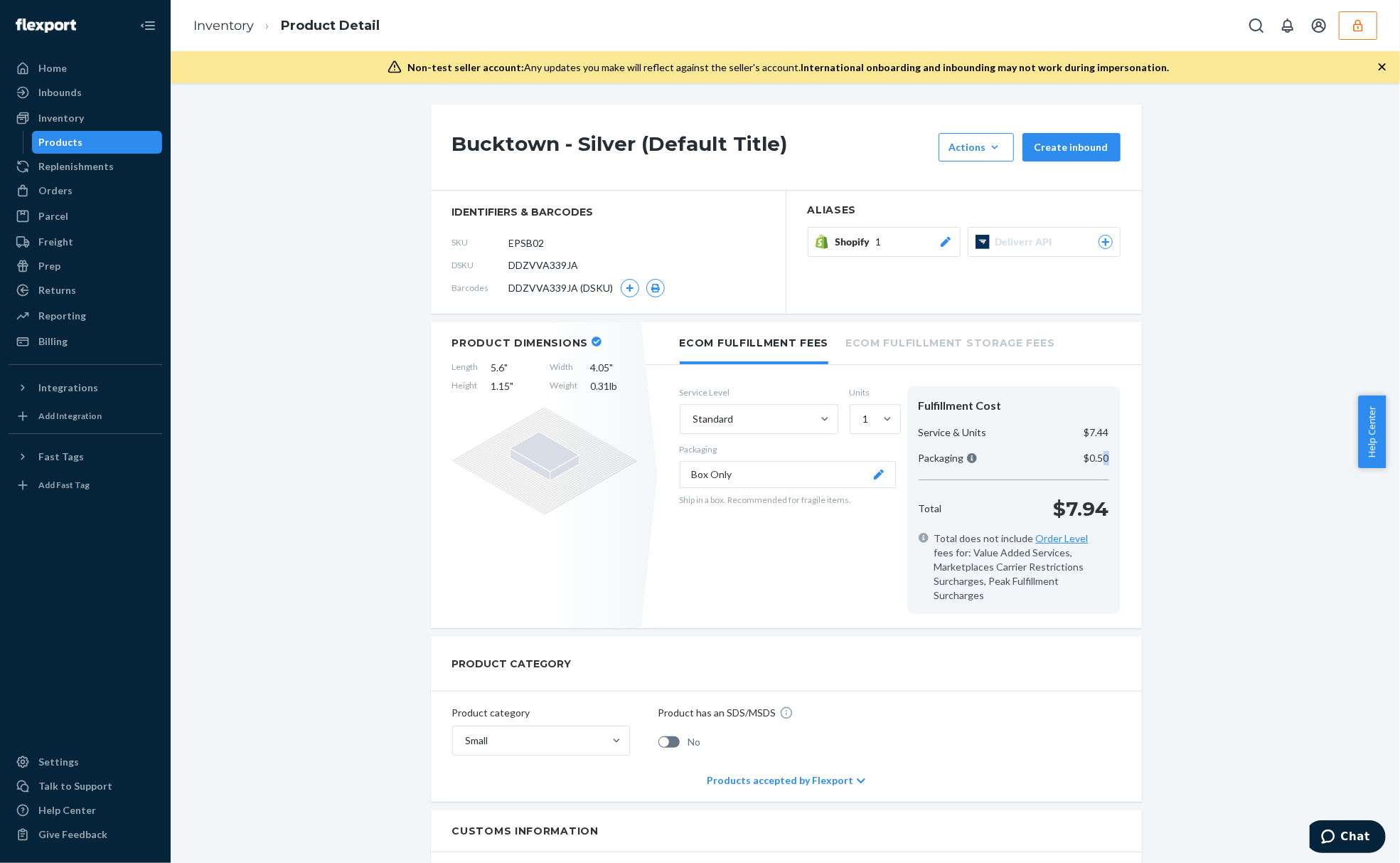
drag, startPoint x: 1108, startPoint y: 454, endPoint x: 1019, endPoint y: 456, distance: 89.0
click at [1019, 456] on div "Fulfillment Cost Service & Units $7.44 Packaging $0.50 Total $7.94 Total does n…" at bounding box center [1014, 500] width 213 height 227
drag, startPoint x: 1238, startPoint y: 491, endPoint x: 964, endPoint y: 491, distance: 274.0
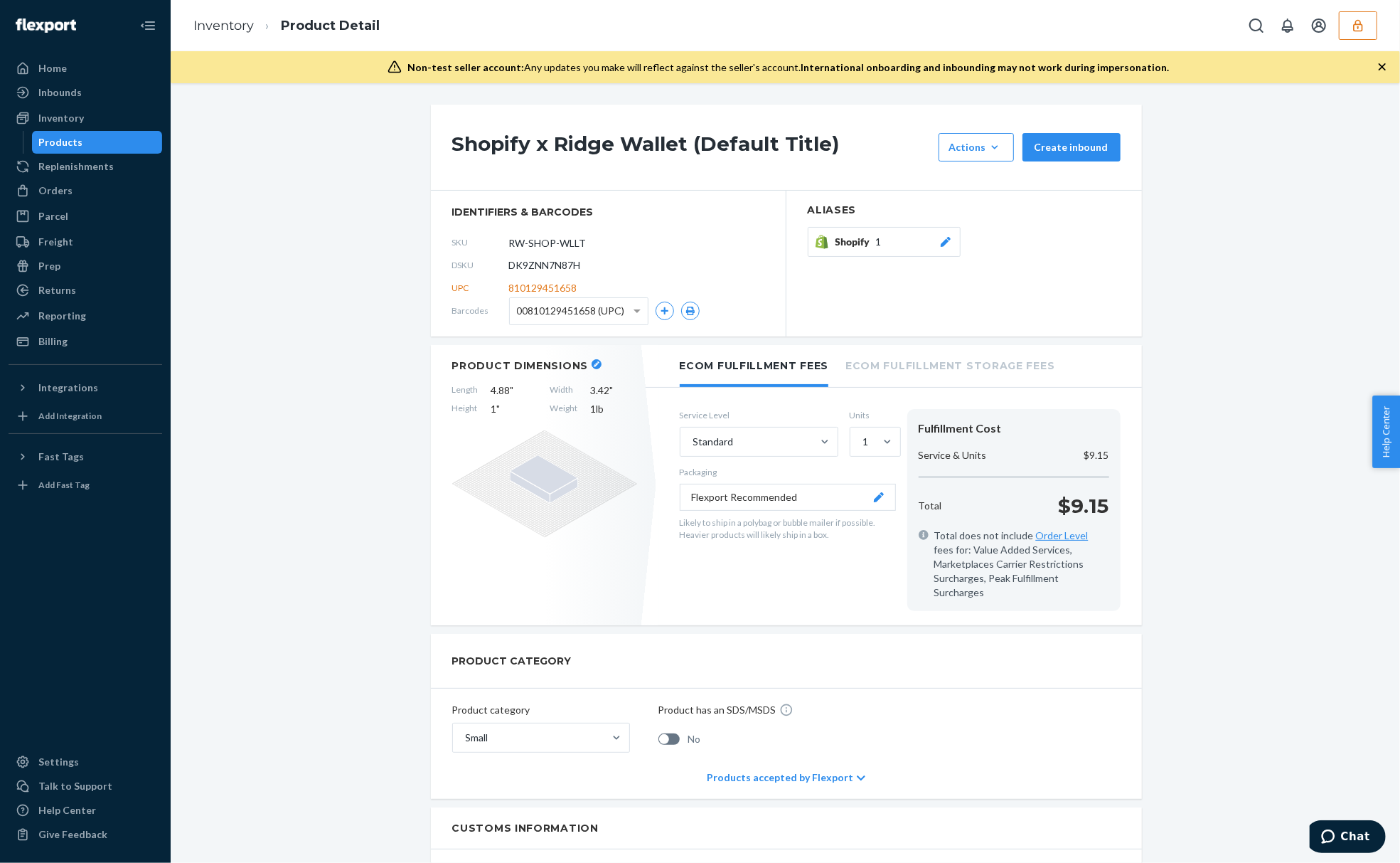
click at [233, 32] on li "Inventory" at bounding box center [223, 26] width 61 height 18
